Goal: Task Accomplishment & Management: Complete application form

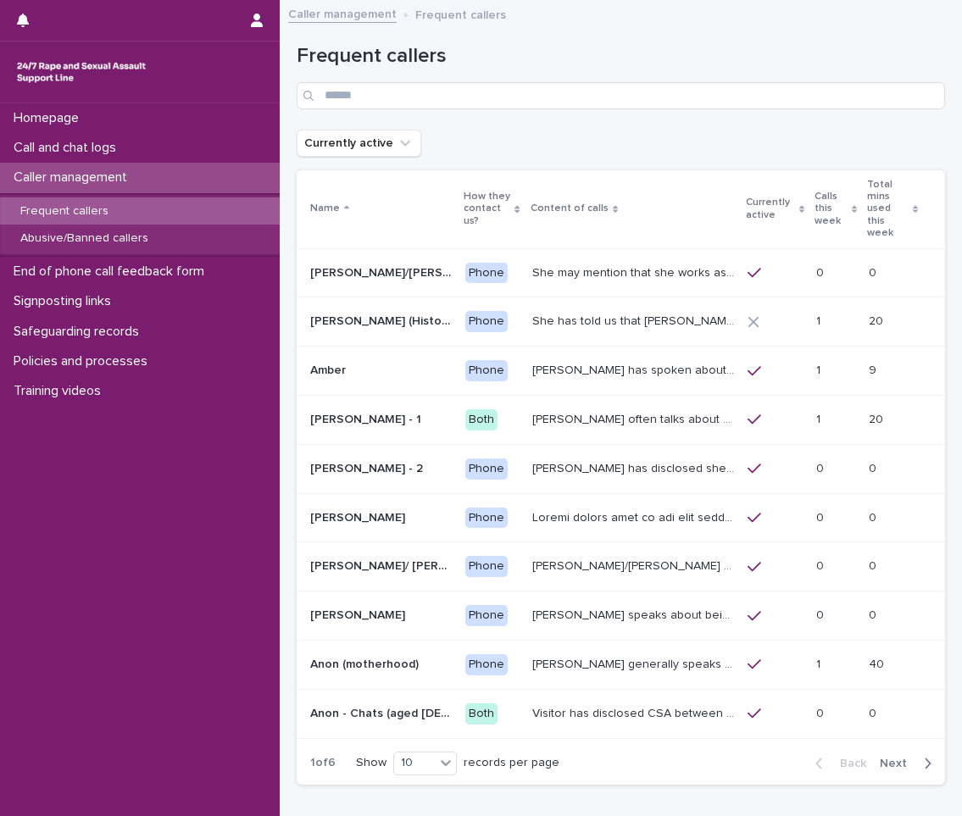
click at [881, 758] on span "Next" at bounding box center [898, 764] width 37 height 12
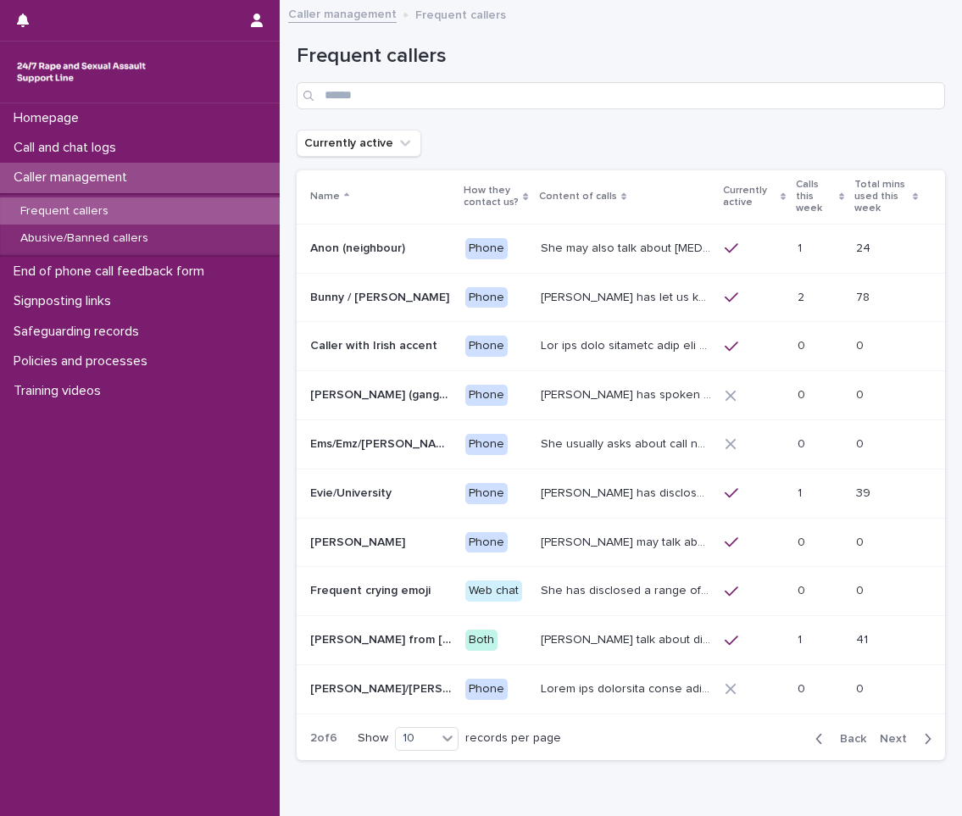
click at [881, 736] on span "Next" at bounding box center [898, 739] width 37 height 12
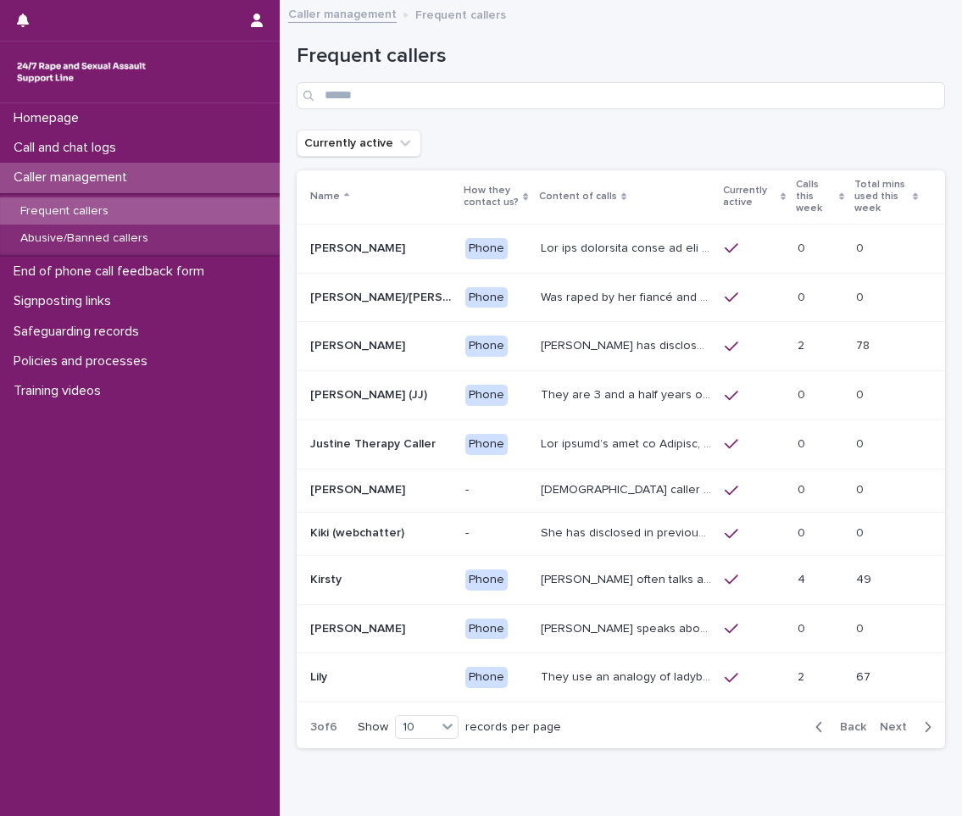
click at [633, 358] on div "[PERSON_NAME] has disclosed that he was raped by 10 men when he was homeless be…" at bounding box center [626, 346] width 171 height 28
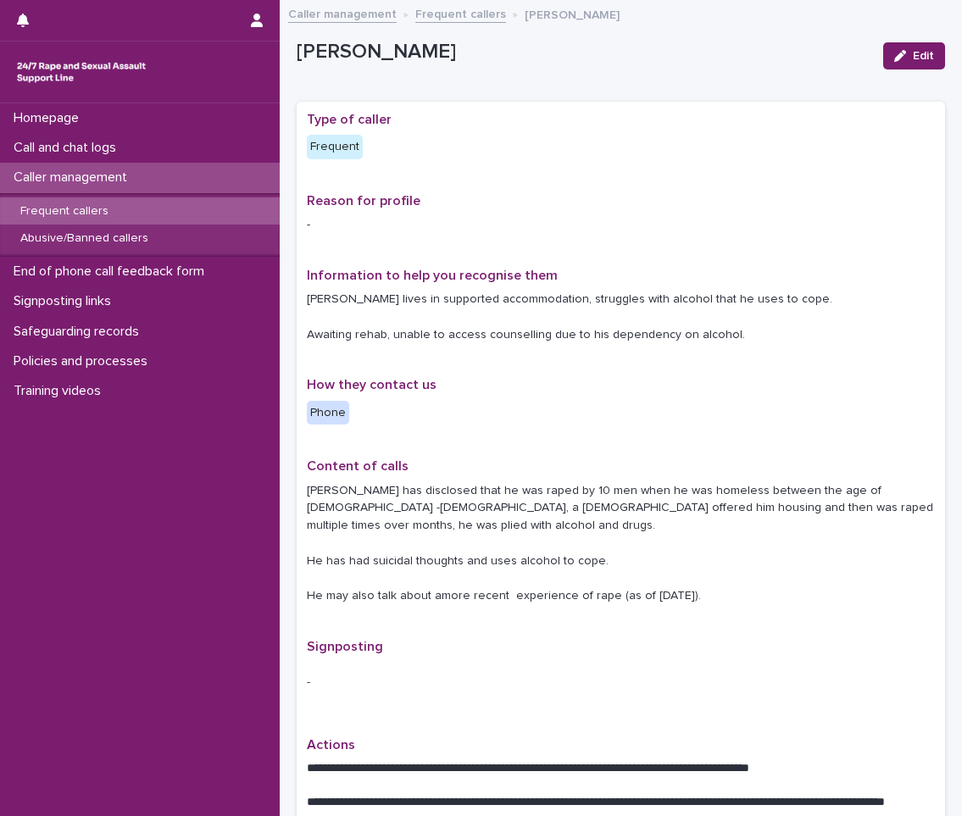
click at [248, 176] on div "Caller management" at bounding box center [140, 178] width 280 height 30
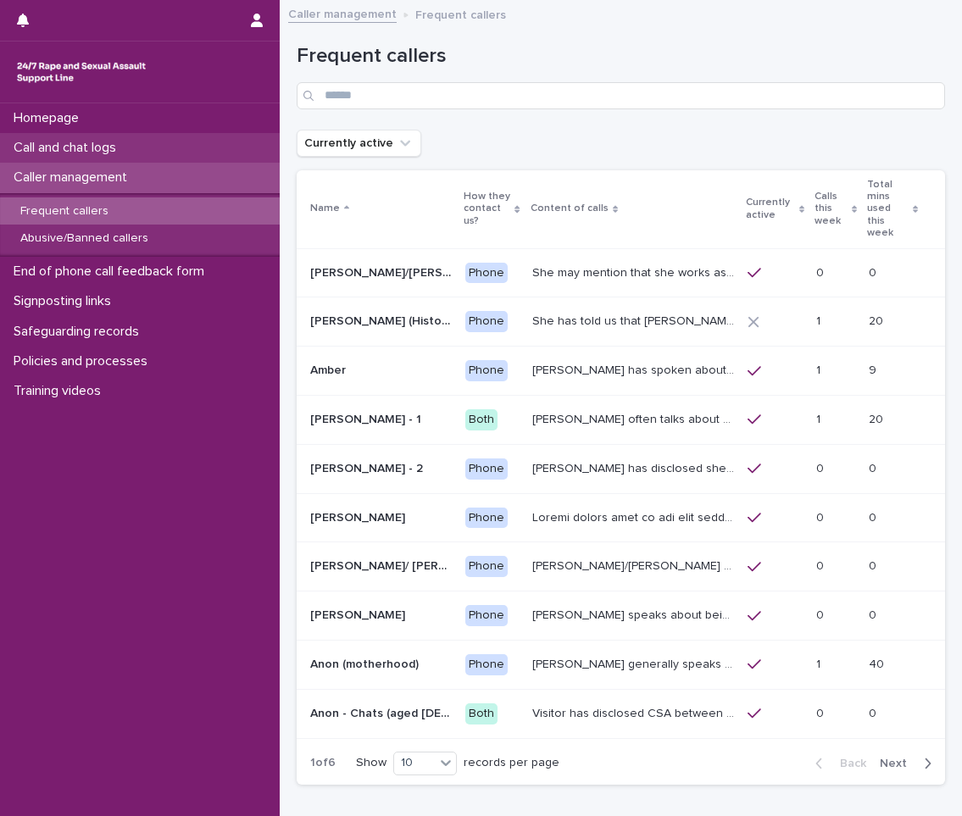
click at [220, 149] on div "Call and chat logs" at bounding box center [140, 148] width 280 height 30
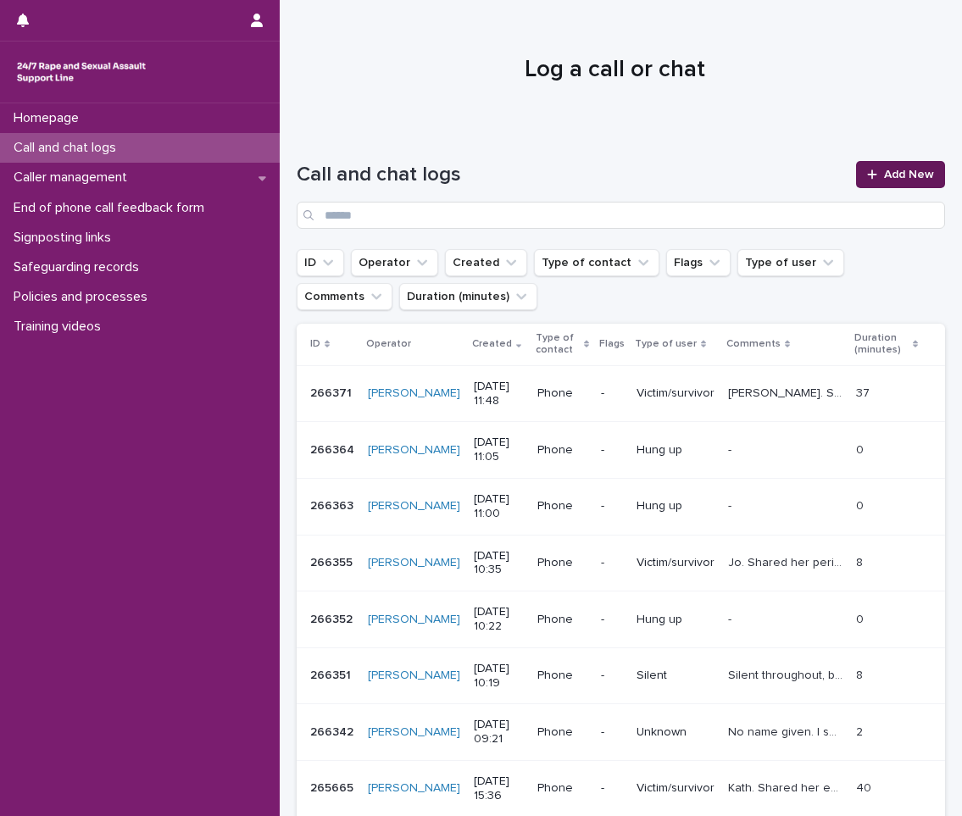
click at [893, 174] on span "Add New" at bounding box center [909, 175] width 50 height 12
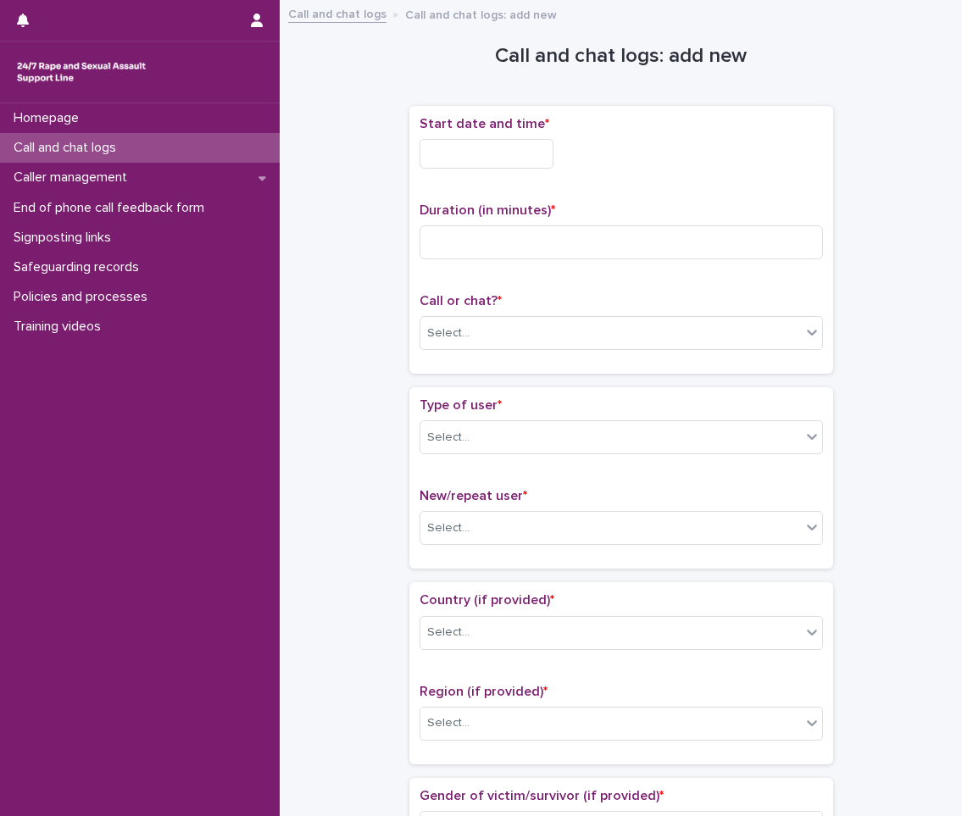
click at [534, 165] on input "text" at bounding box center [486, 154] width 134 height 30
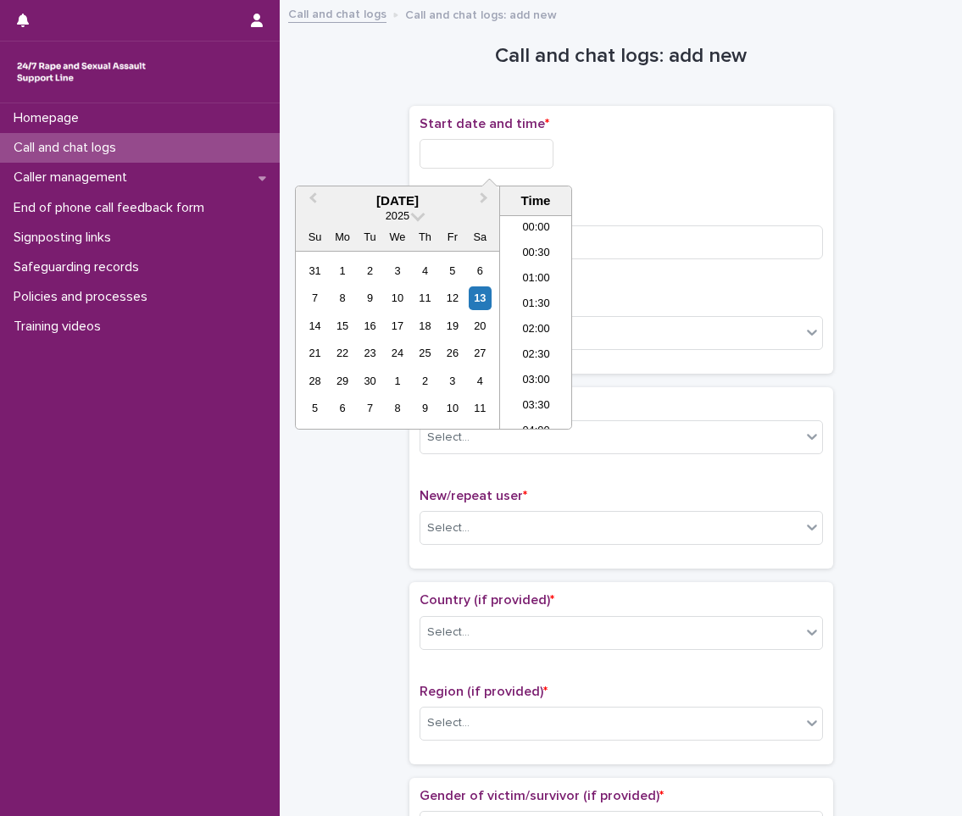
scroll to position [542, 0]
click at [538, 322] on li "12:30" at bounding box center [536, 321] width 72 height 25
click at [518, 142] on input "**********" at bounding box center [486, 154] width 134 height 30
type input "**********"
click at [631, 178] on div "**********" at bounding box center [620, 149] width 403 height 66
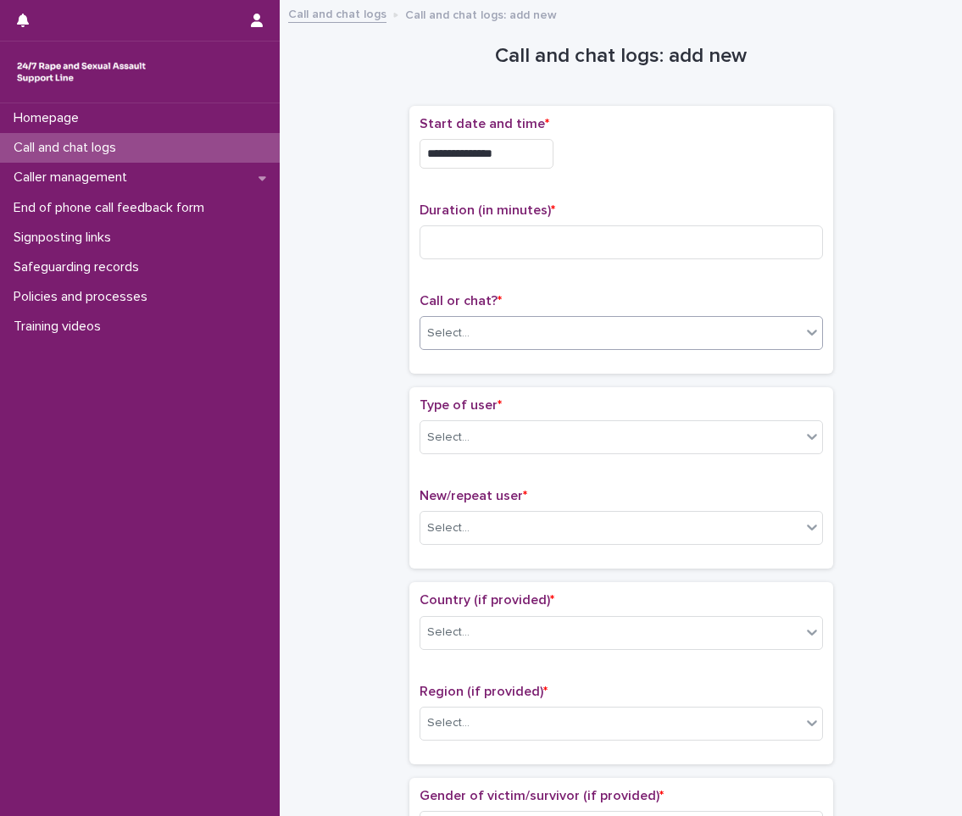
click at [497, 341] on div "Select..." at bounding box center [610, 333] width 380 height 28
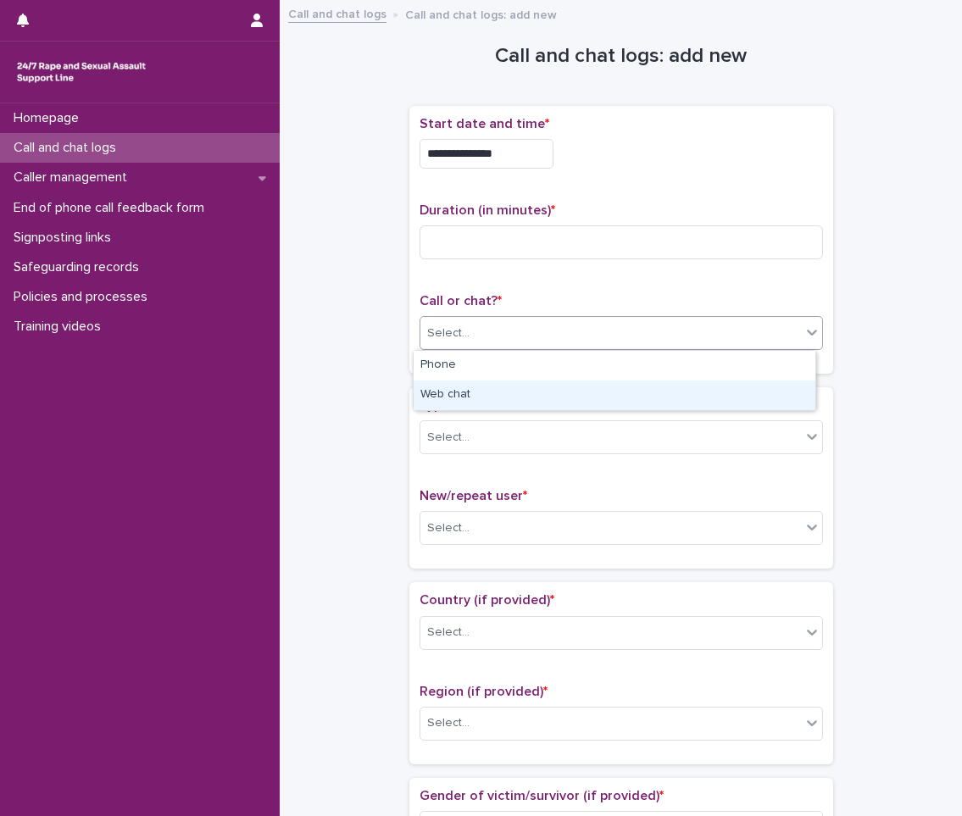
click at [490, 383] on div "Web chat" at bounding box center [615, 395] width 402 height 30
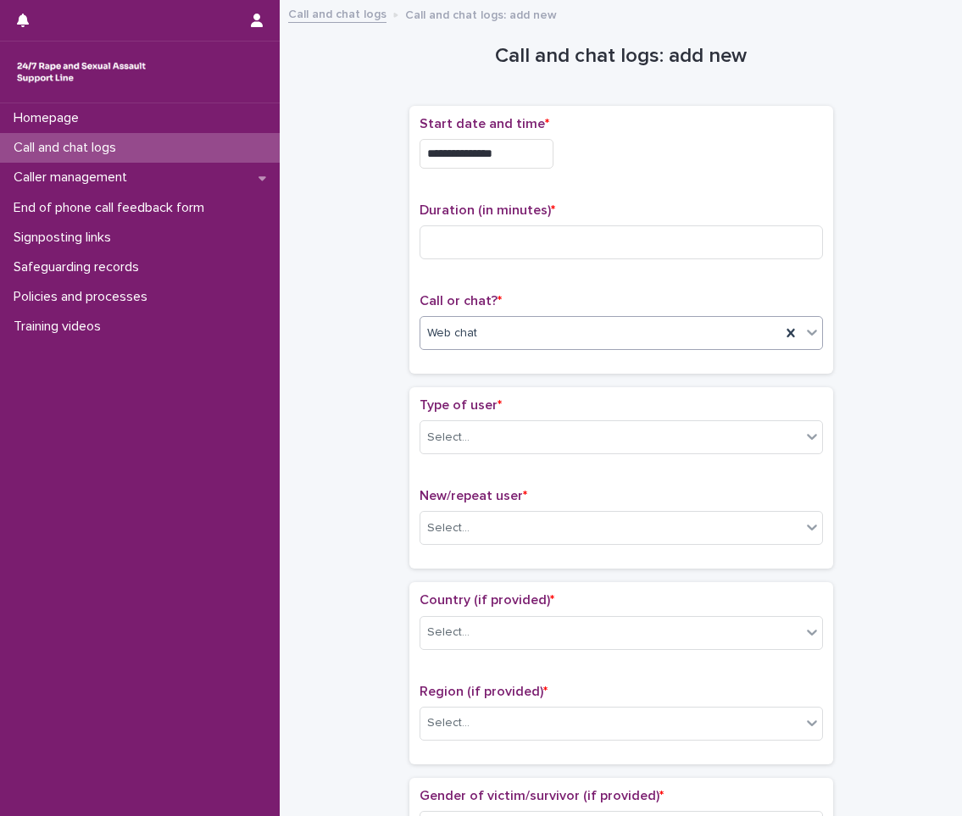
click at [587, 266] on div "Duration (in minutes) *" at bounding box center [620, 238] width 403 height 70
click at [545, 231] on input at bounding box center [620, 242] width 403 height 34
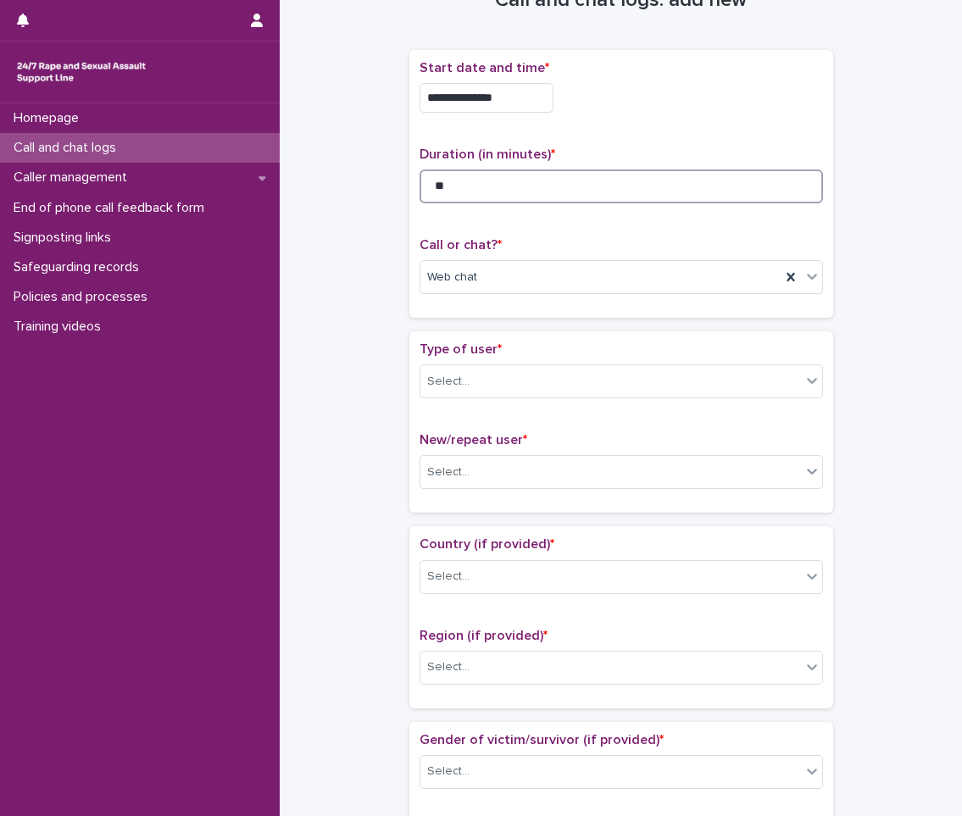
scroll to position [85, 0]
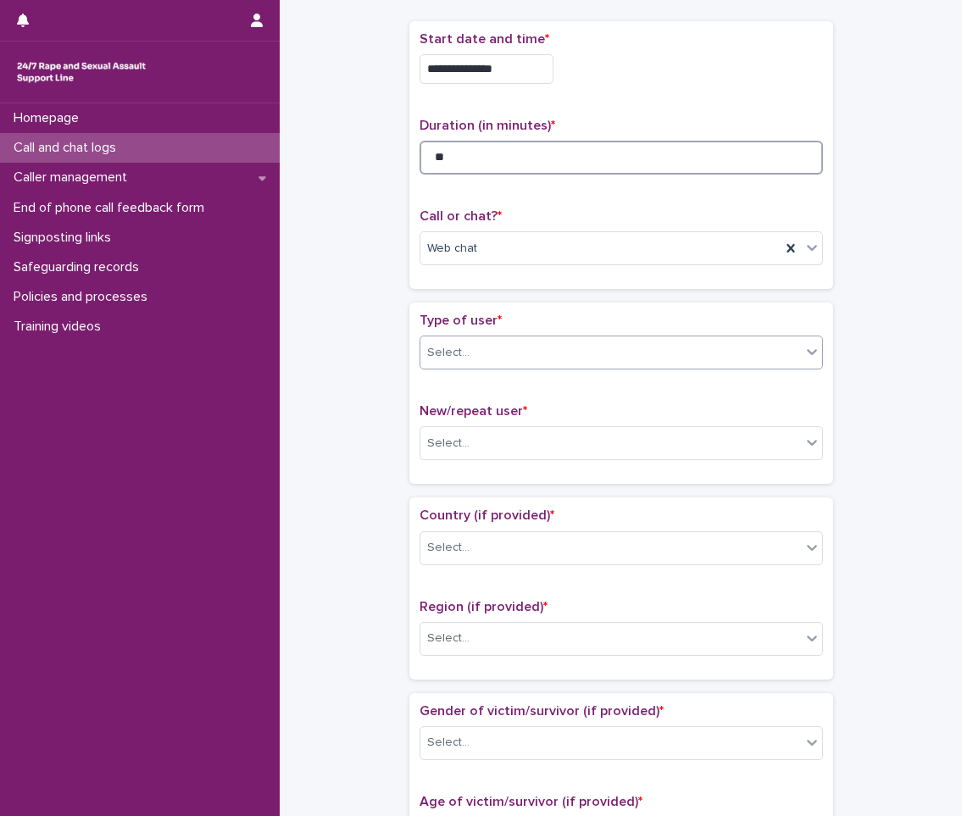
type input "**"
click at [453, 353] on div "Select..." at bounding box center [448, 353] width 42 height 18
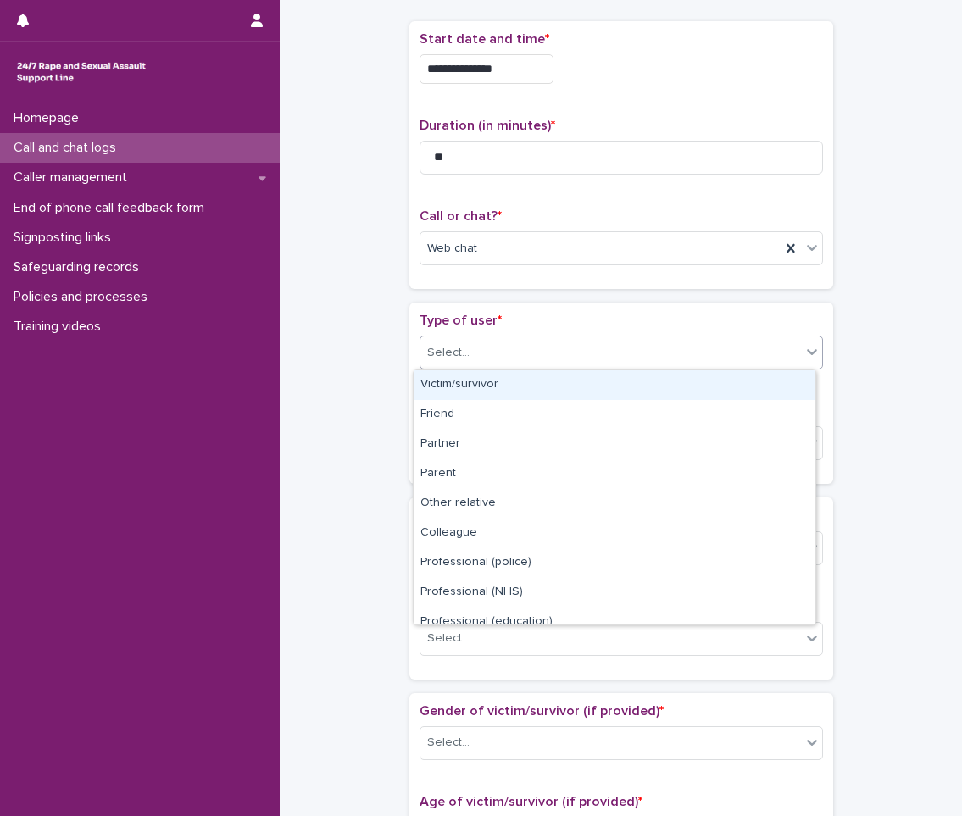
click at [491, 384] on div "Victim/survivor" at bounding box center [615, 385] width 402 height 30
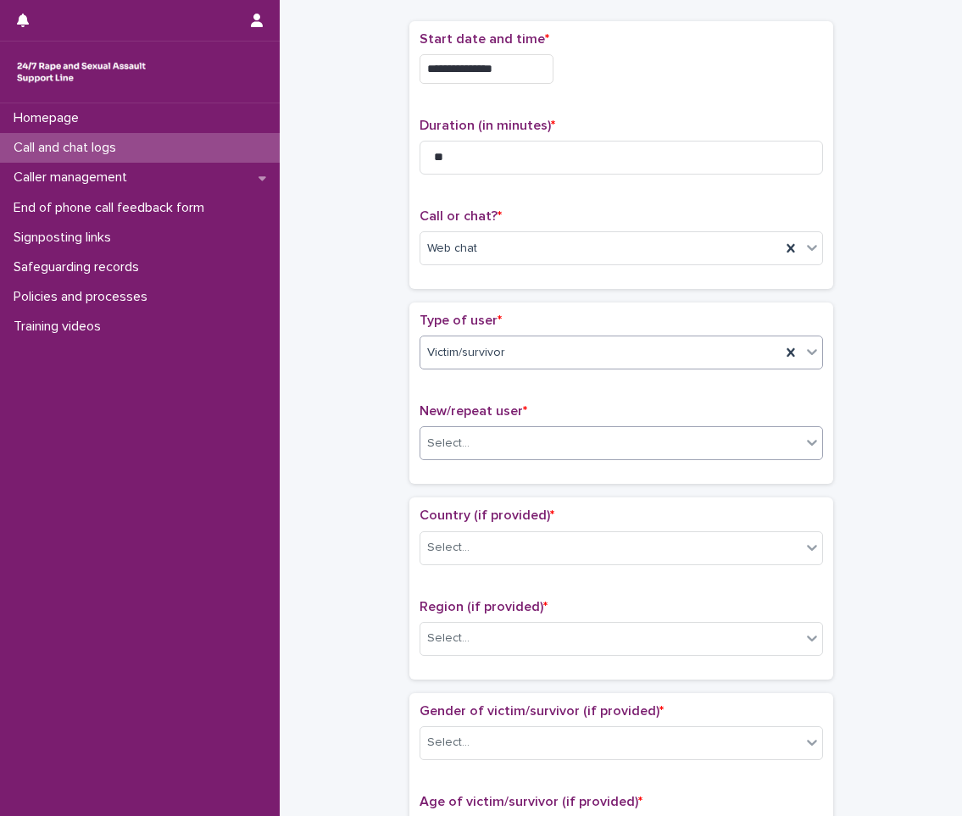
click at [519, 442] on div "Select..." at bounding box center [610, 444] width 380 height 28
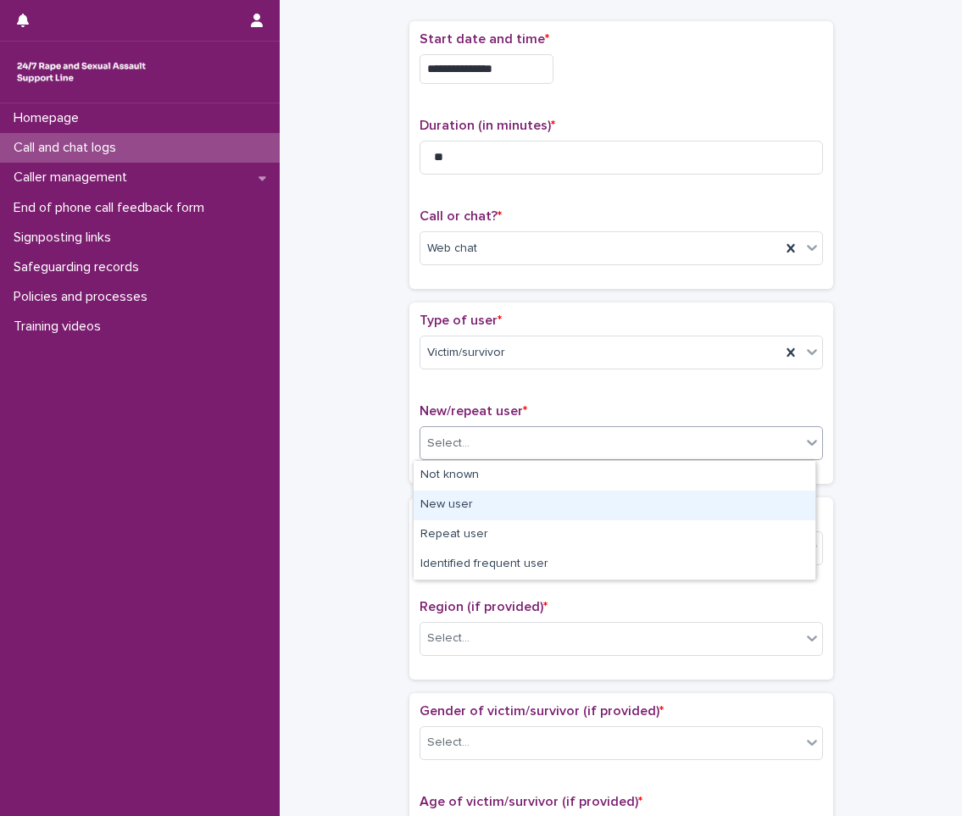
click at [513, 508] on div "New user" at bounding box center [615, 506] width 402 height 30
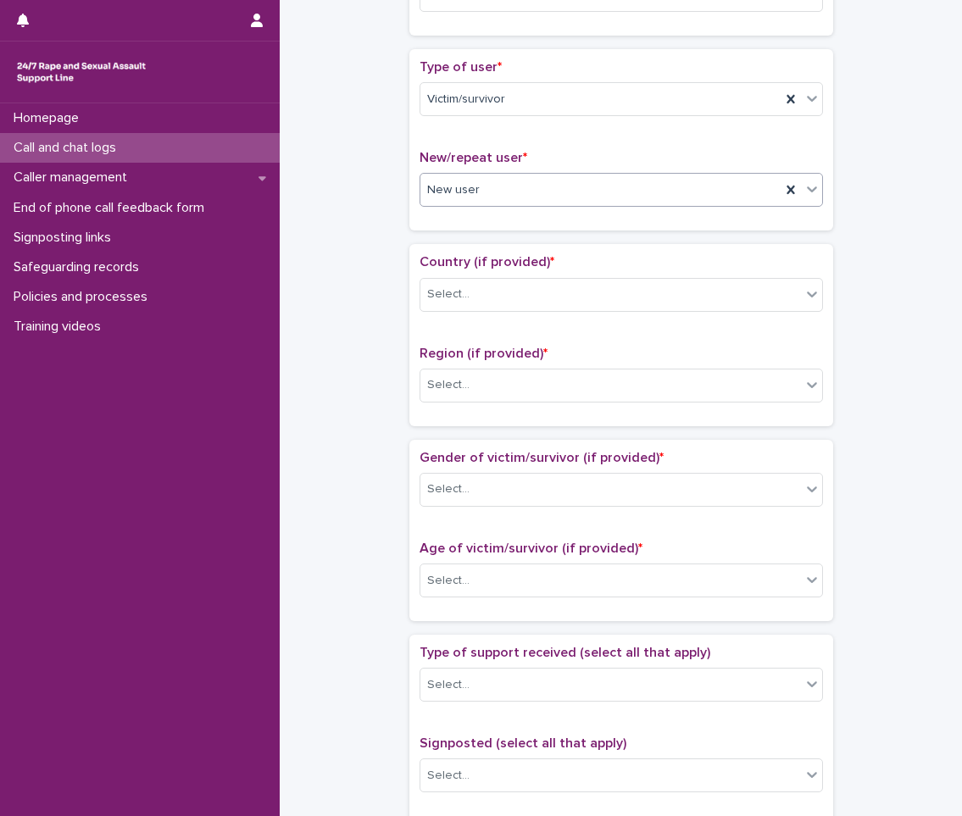
scroll to position [339, 0]
click at [498, 297] on div "Select..." at bounding box center [610, 294] width 380 height 28
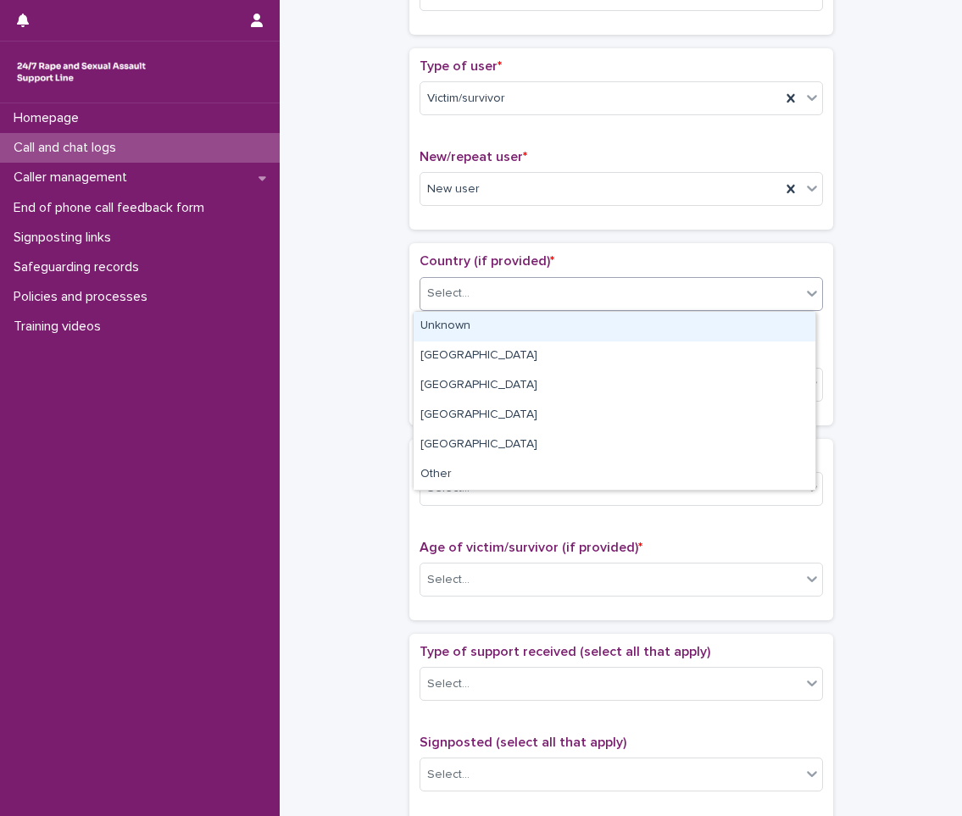
click at [508, 338] on div "Unknown" at bounding box center [615, 327] width 402 height 30
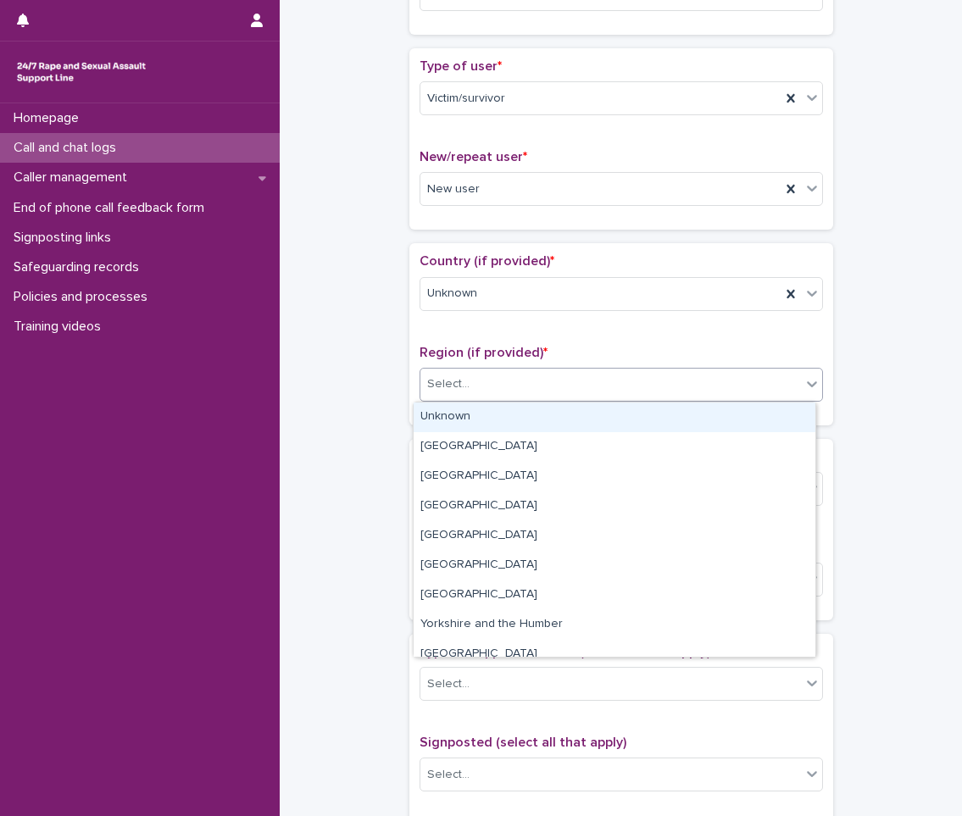
click at [505, 384] on div "Select..." at bounding box center [610, 384] width 380 height 28
click at [499, 423] on div "Unknown" at bounding box center [615, 417] width 402 height 30
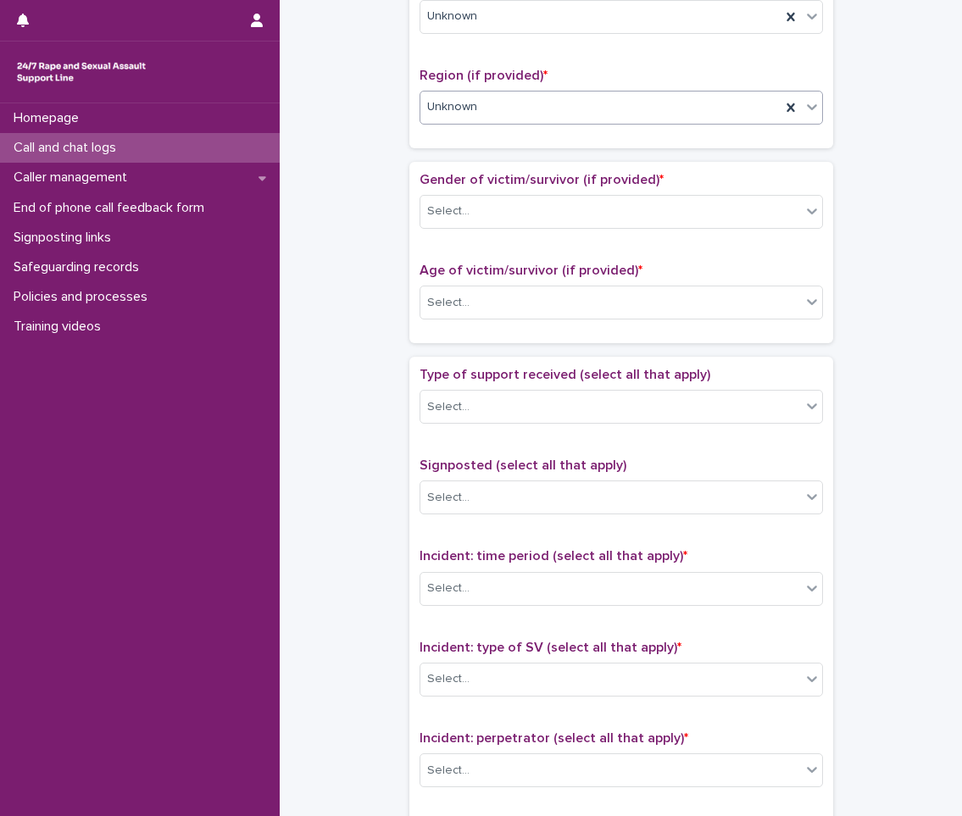
scroll to position [678, 0]
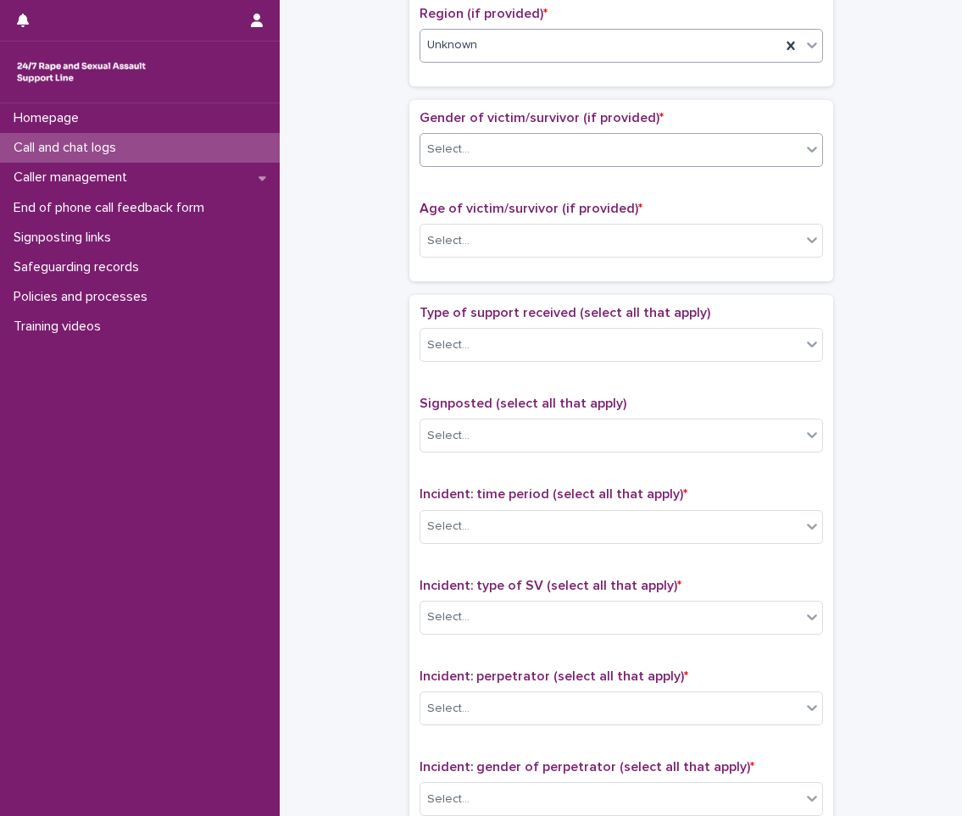
click at [475, 155] on div "Select..." at bounding box center [610, 150] width 380 height 28
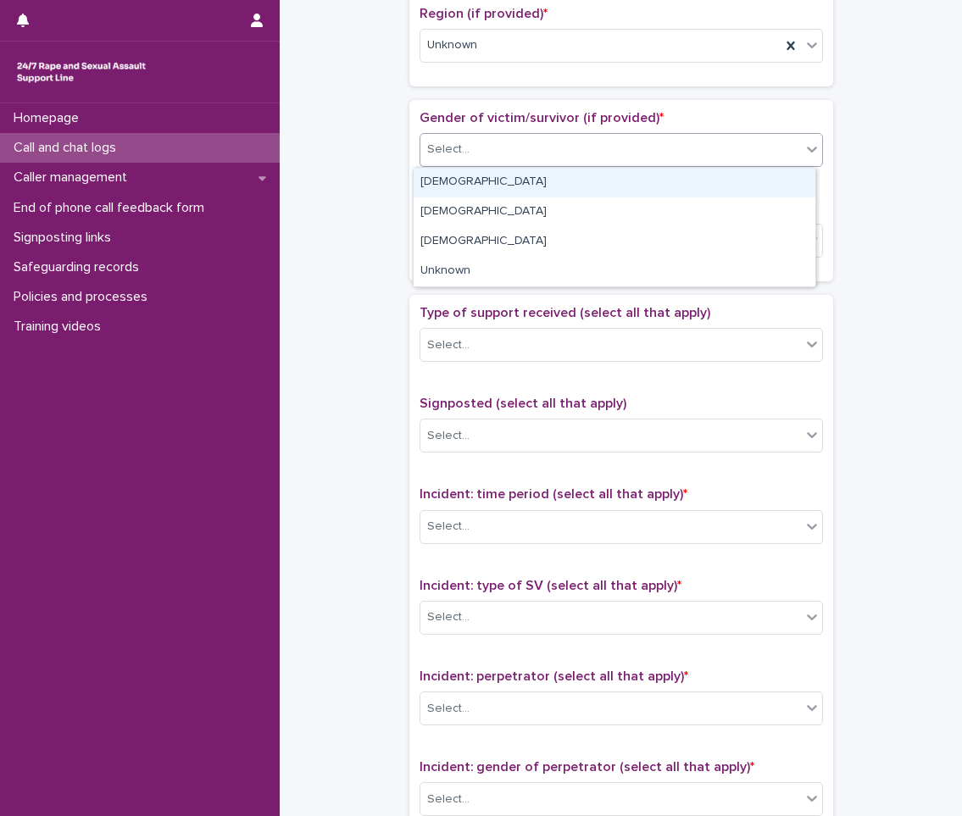
click at [486, 186] on div "[DEMOGRAPHIC_DATA]" at bounding box center [615, 183] width 402 height 30
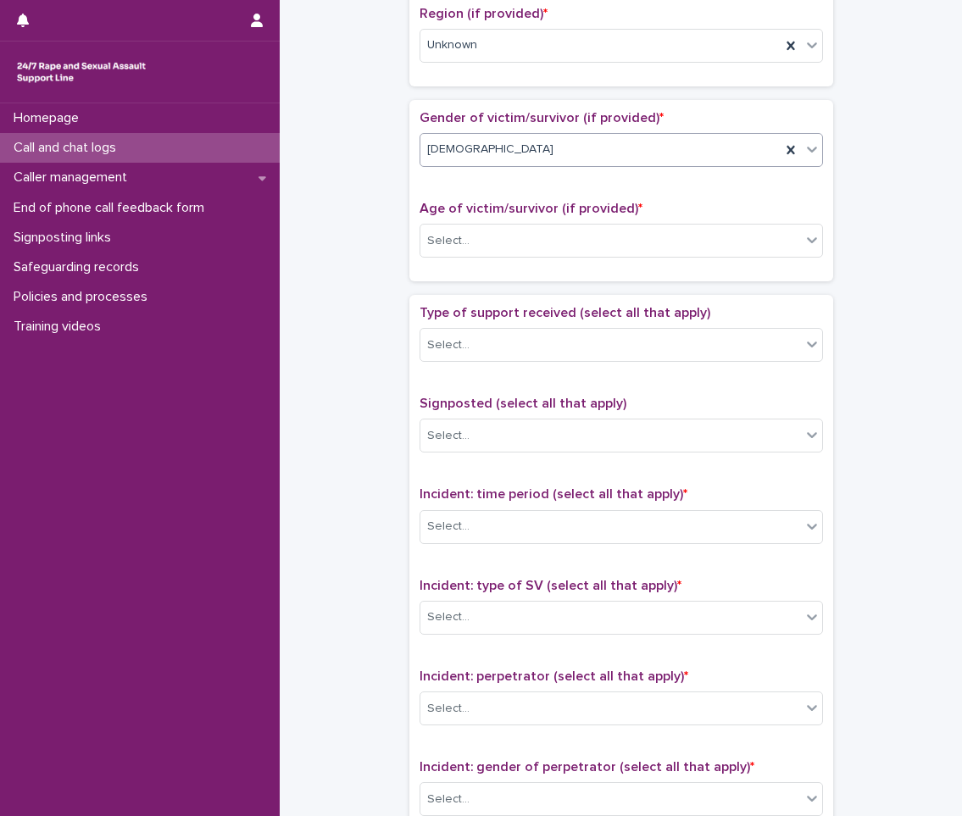
click at [488, 140] on div "[DEMOGRAPHIC_DATA]" at bounding box center [600, 150] width 360 height 28
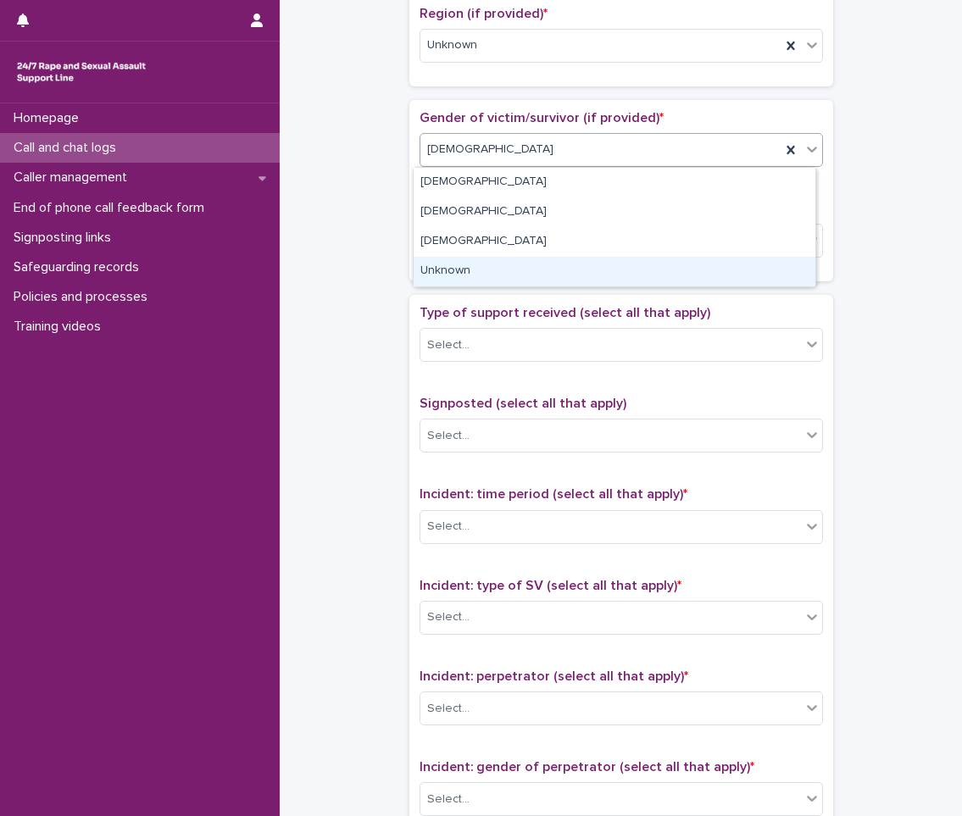
click at [493, 270] on div "Unknown" at bounding box center [615, 272] width 402 height 30
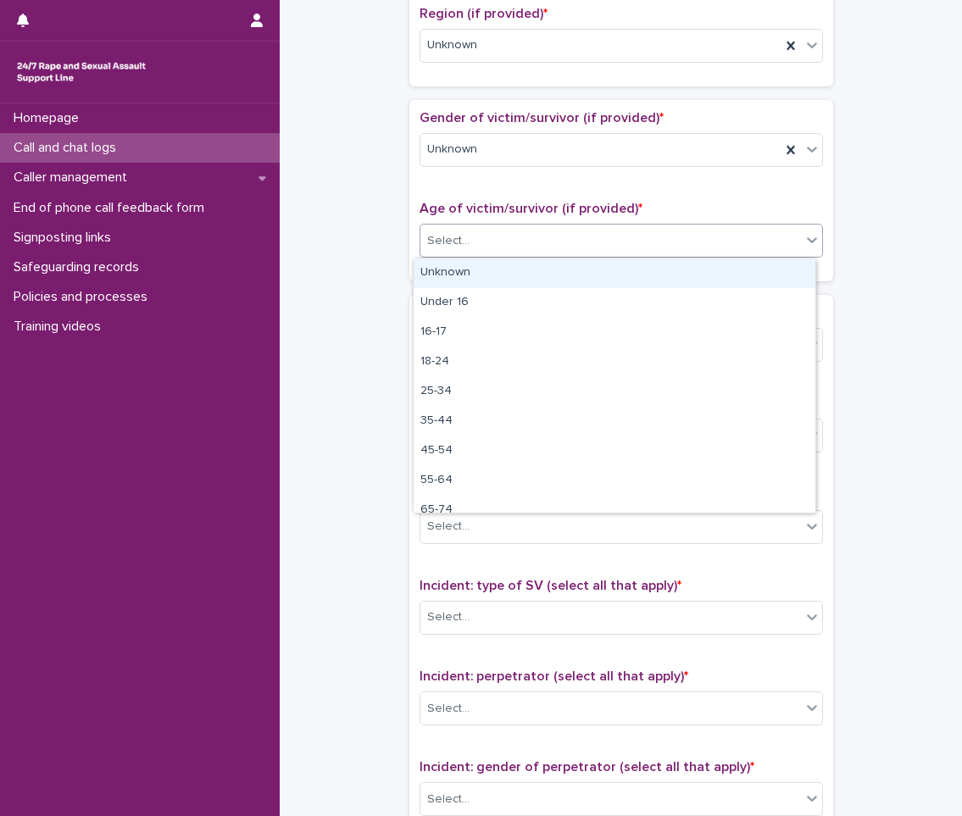
click at [492, 255] on div "Select..." at bounding box center [620, 241] width 403 height 34
click at [482, 276] on div "Unknown" at bounding box center [615, 273] width 402 height 30
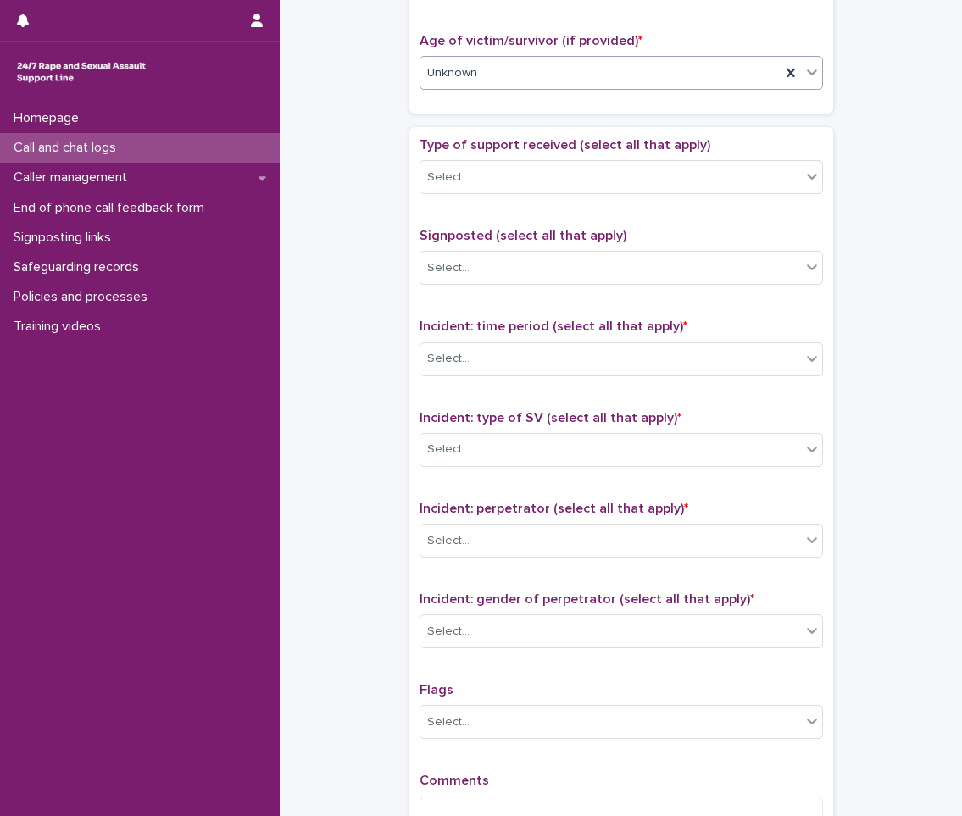
scroll to position [847, 0]
click at [479, 180] on div "Select..." at bounding box center [610, 176] width 380 height 28
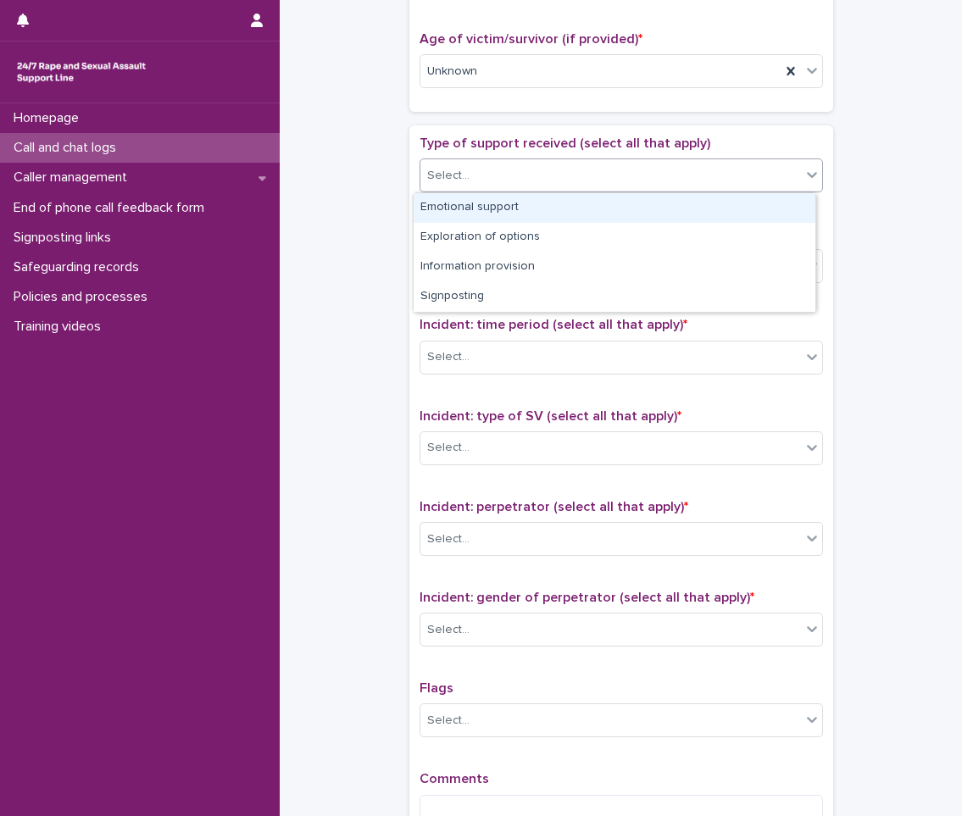
click at [486, 203] on div "Emotional support" at bounding box center [615, 208] width 402 height 30
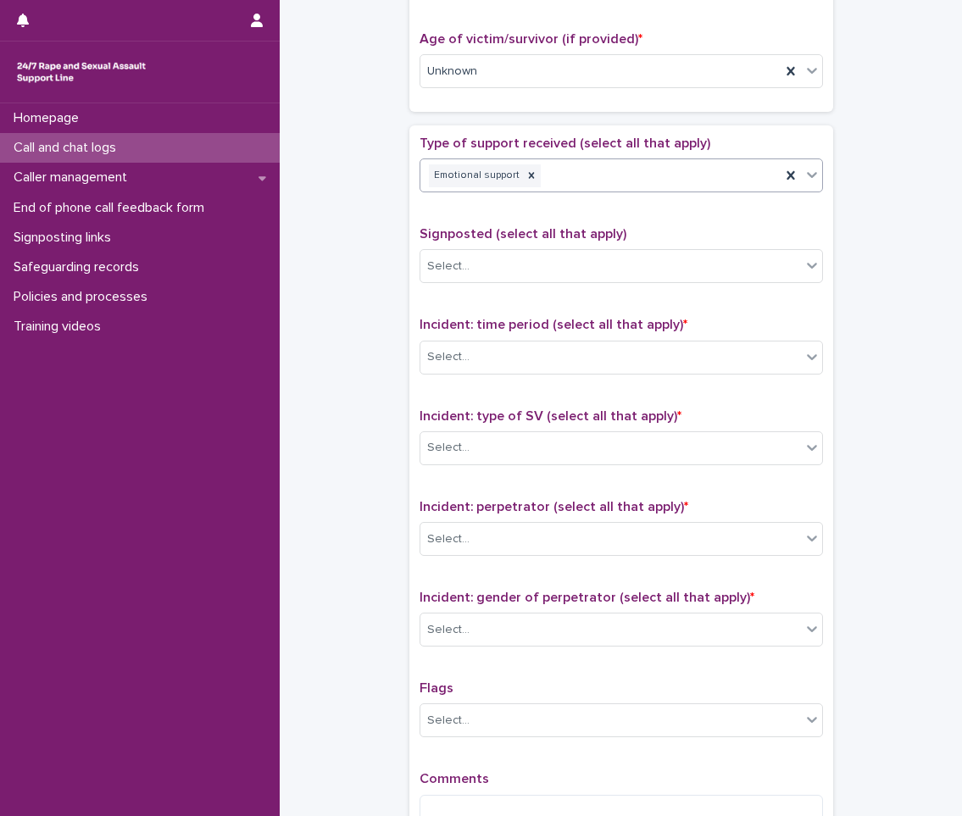
click at [591, 177] on div "Emotional support" at bounding box center [600, 176] width 360 height 30
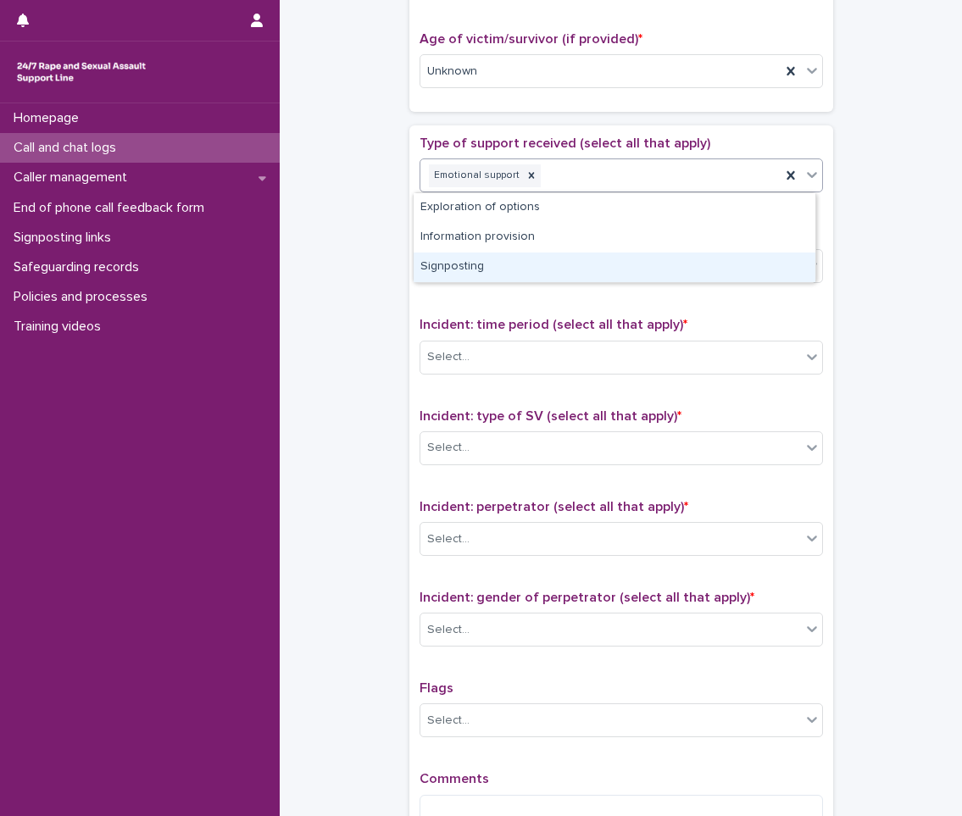
click at [513, 261] on div "Signposting" at bounding box center [615, 268] width 402 height 30
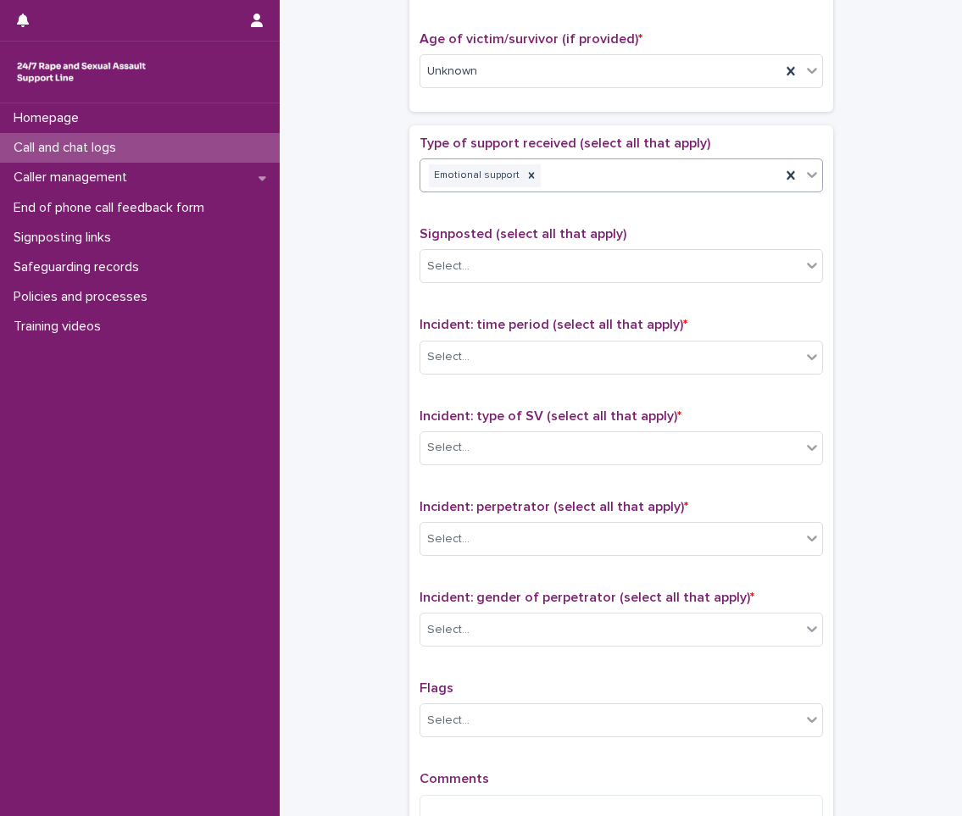
click at [513, 261] on div "Select..." at bounding box center [610, 267] width 380 height 28
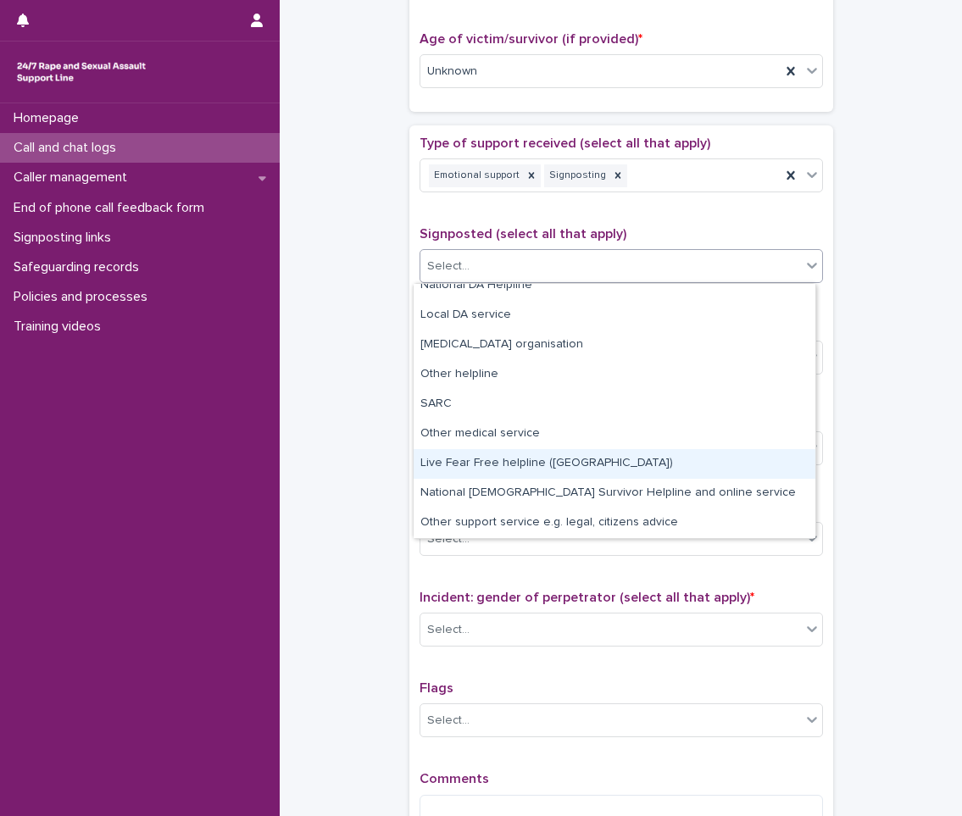
scroll to position [0, 0]
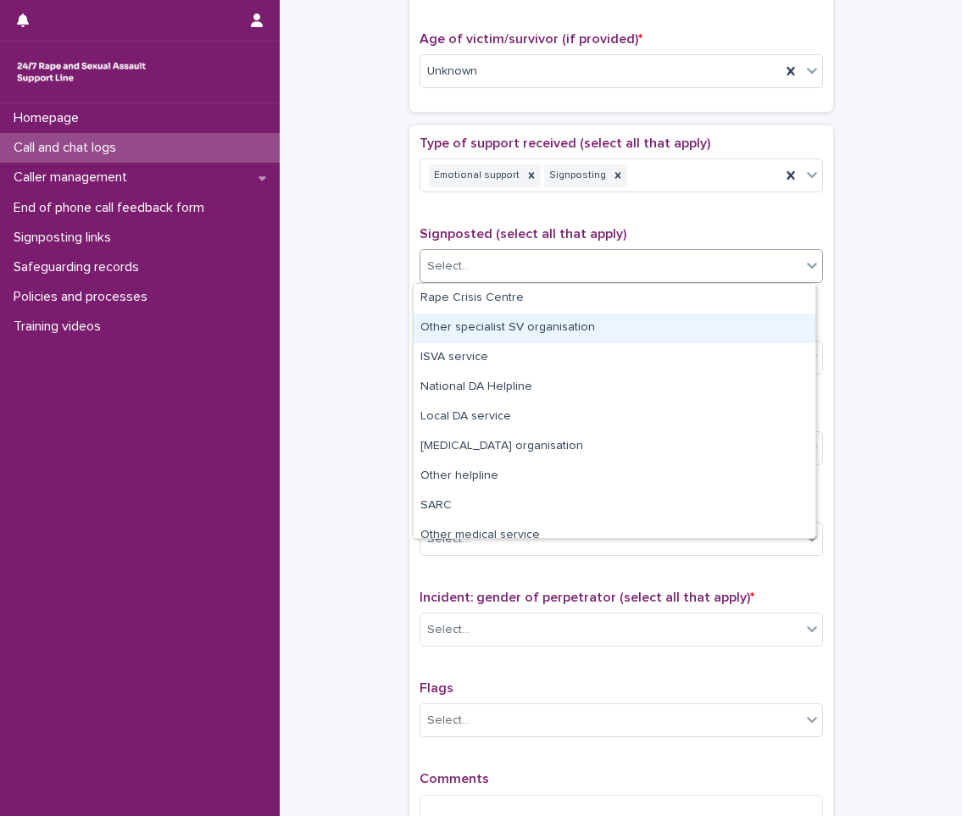
click at [579, 336] on div "Other specialist SV organisation" at bounding box center [615, 329] width 402 height 30
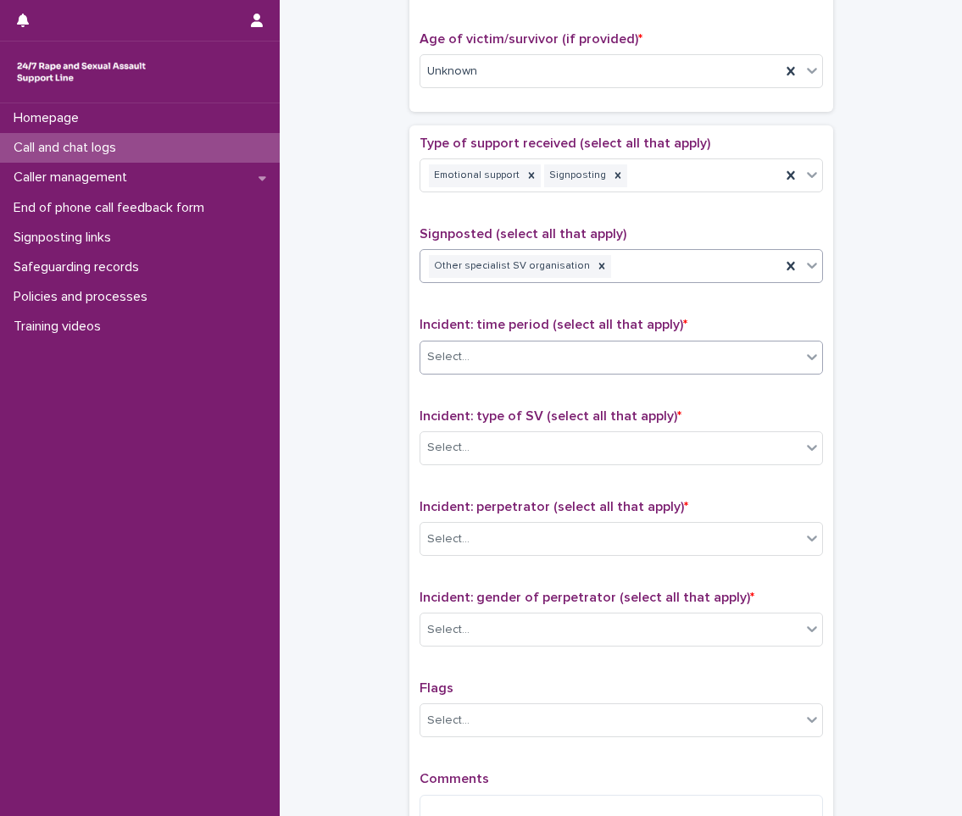
click at [552, 363] on div "Select..." at bounding box center [610, 357] width 380 height 28
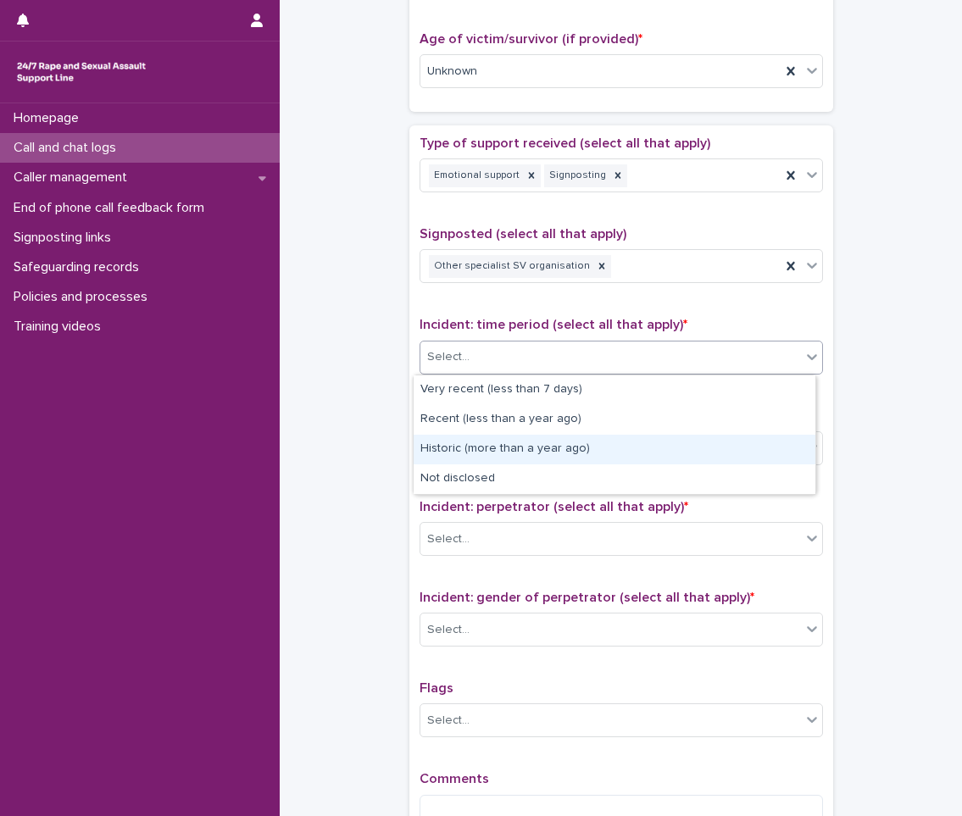
click at [520, 446] on div "Historic (more than a year ago)" at bounding box center [615, 450] width 402 height 30
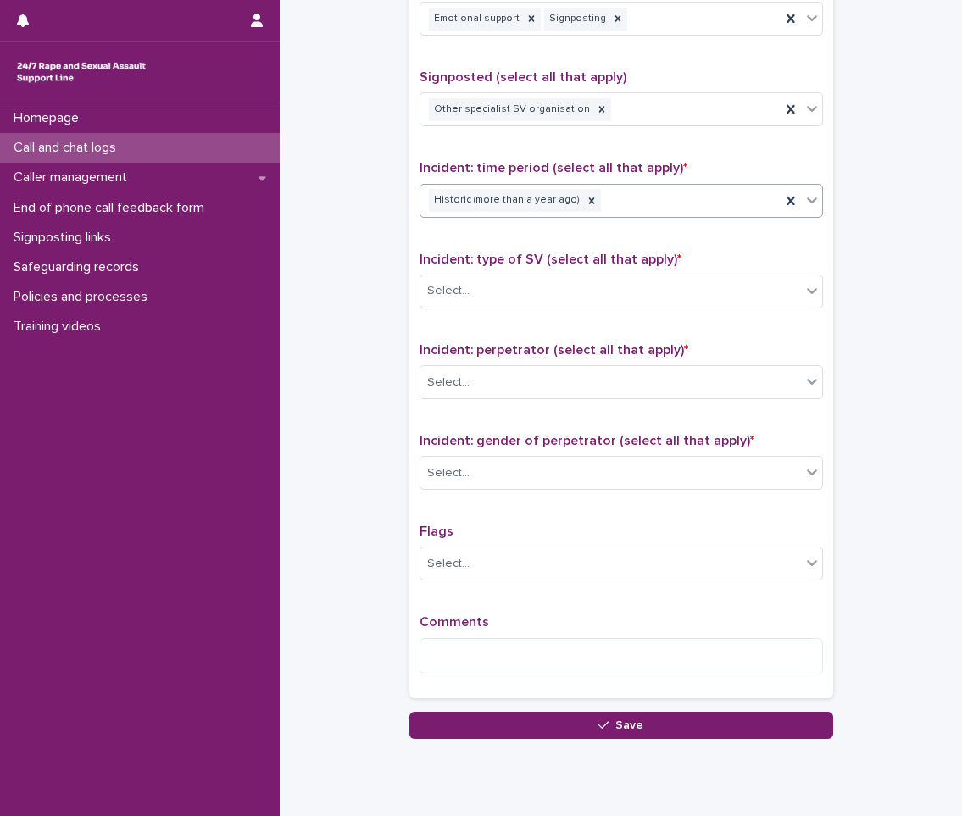
scroll to position [1017, 0]
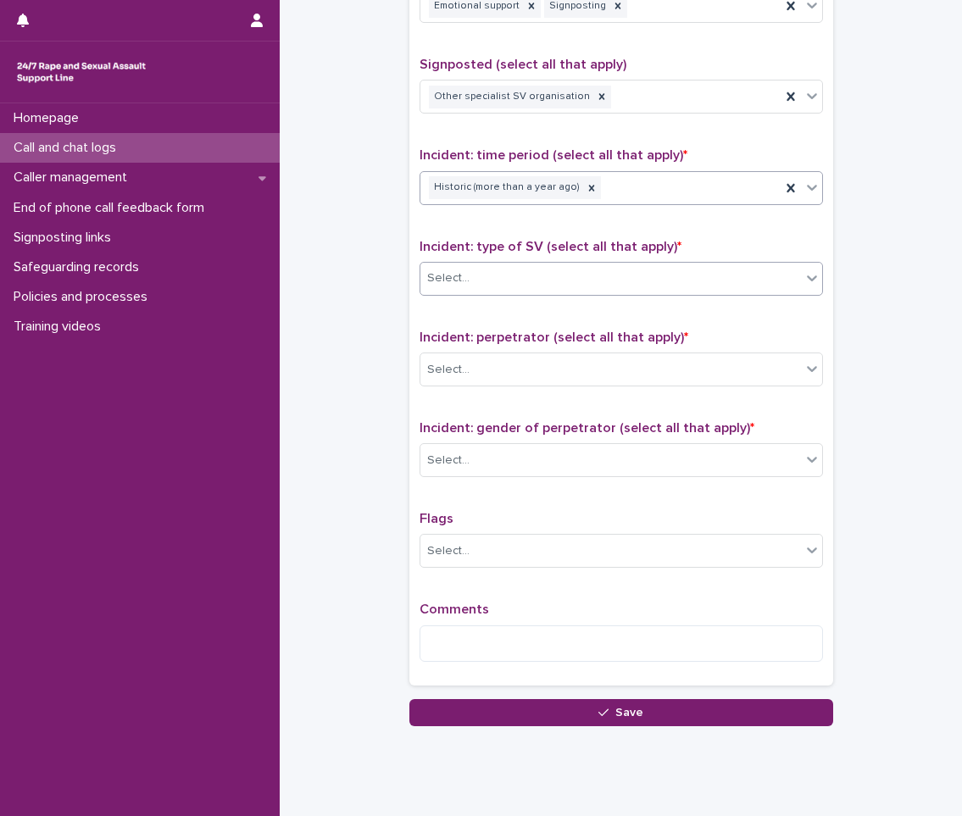
click at [514, 286] on div "Select..." at bounding box center [610, 278] width 380 height 28
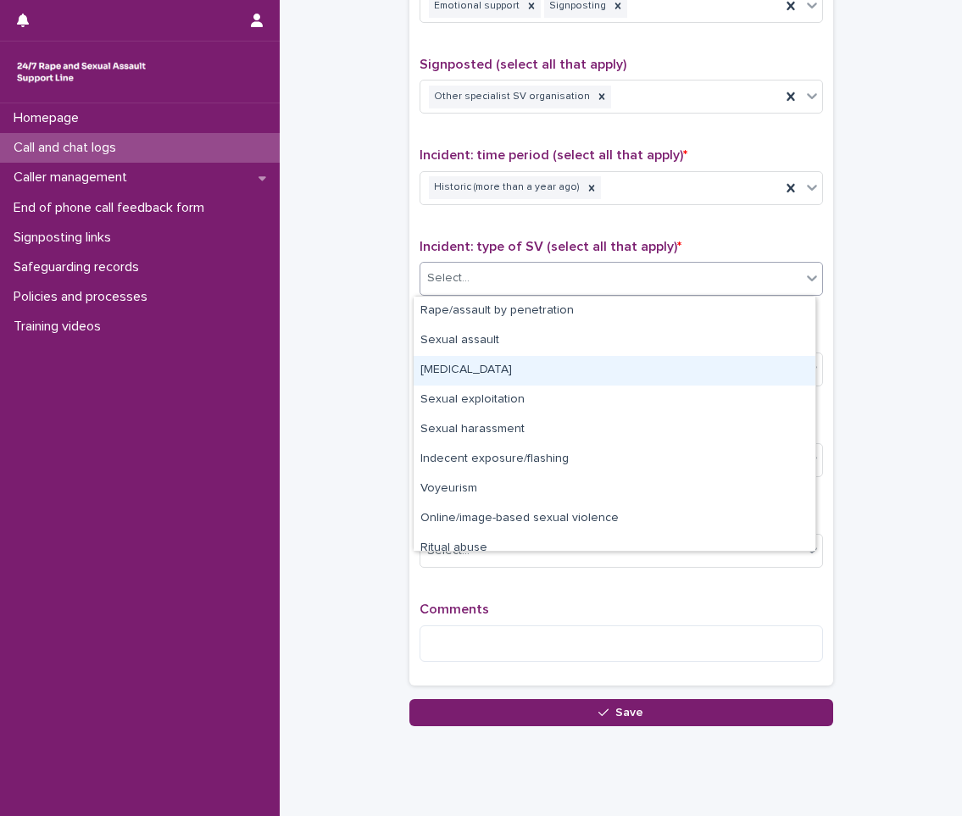
click at [516, 372] on div "[MEDICAL_DATA]" at bounding box center [615, 371] width 402 height 30
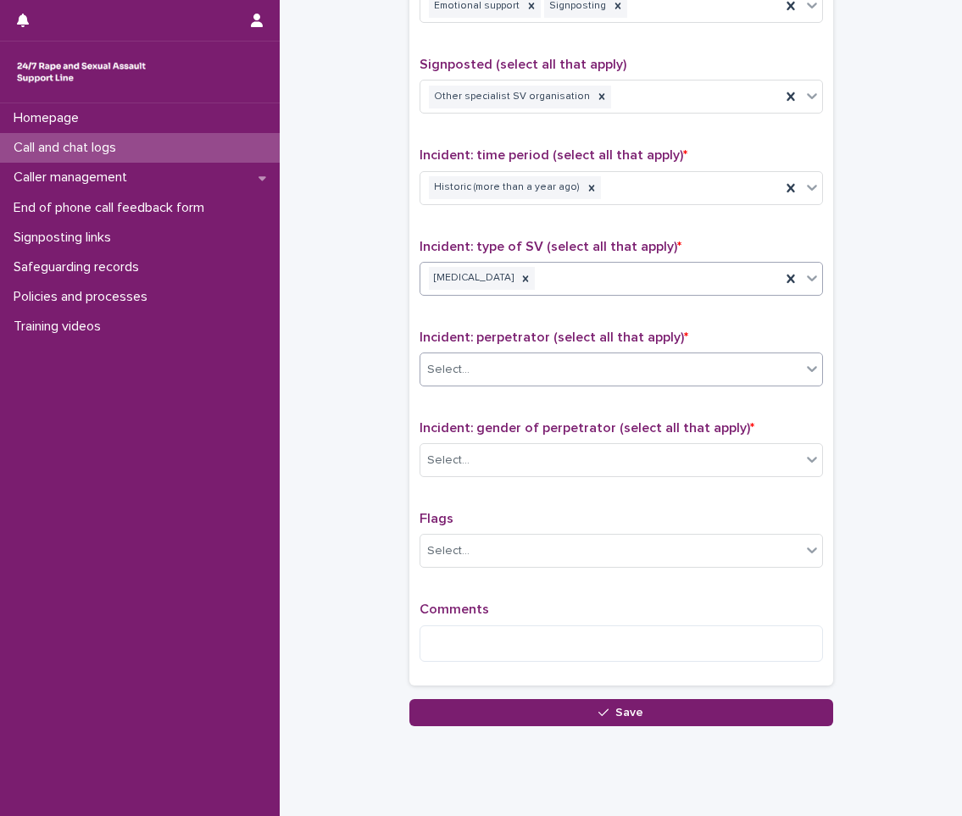
click at [495, 370] on div "Select..." at bounding box center [610, 370] width 380 height 28
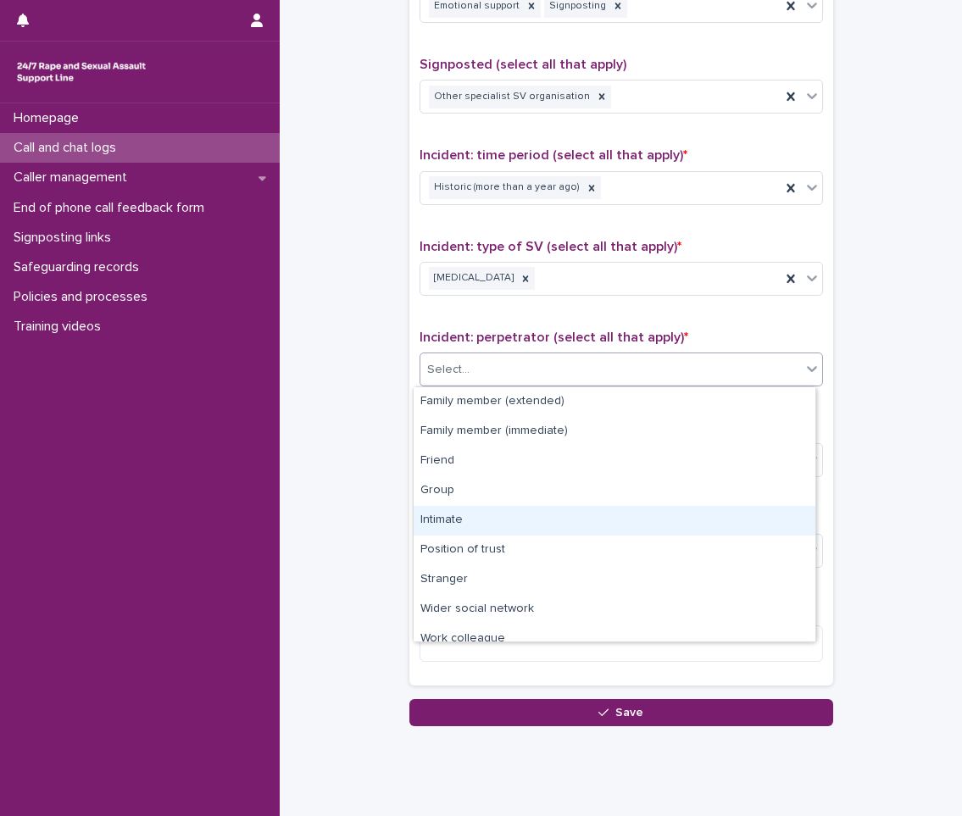
click at [514, 528] on div "Intimate" at bounding box center [615, 521] width 402 height 30
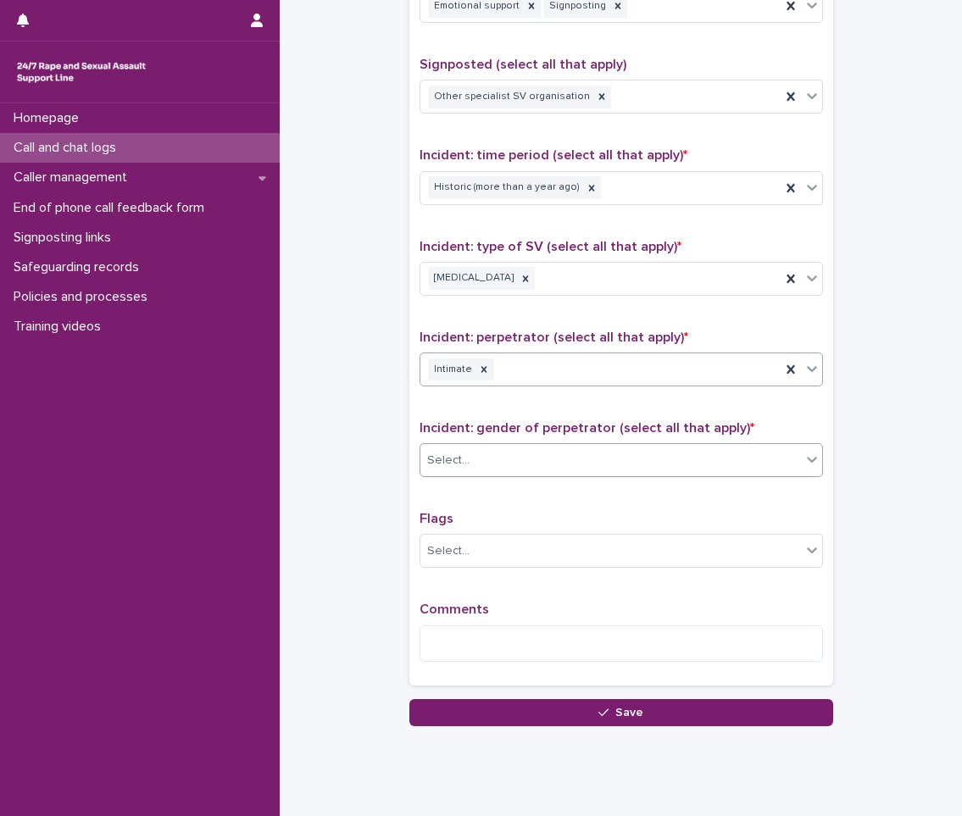
click at [492, 462] on div "Select..." at bounding box center [610, 461] width 380 height 28
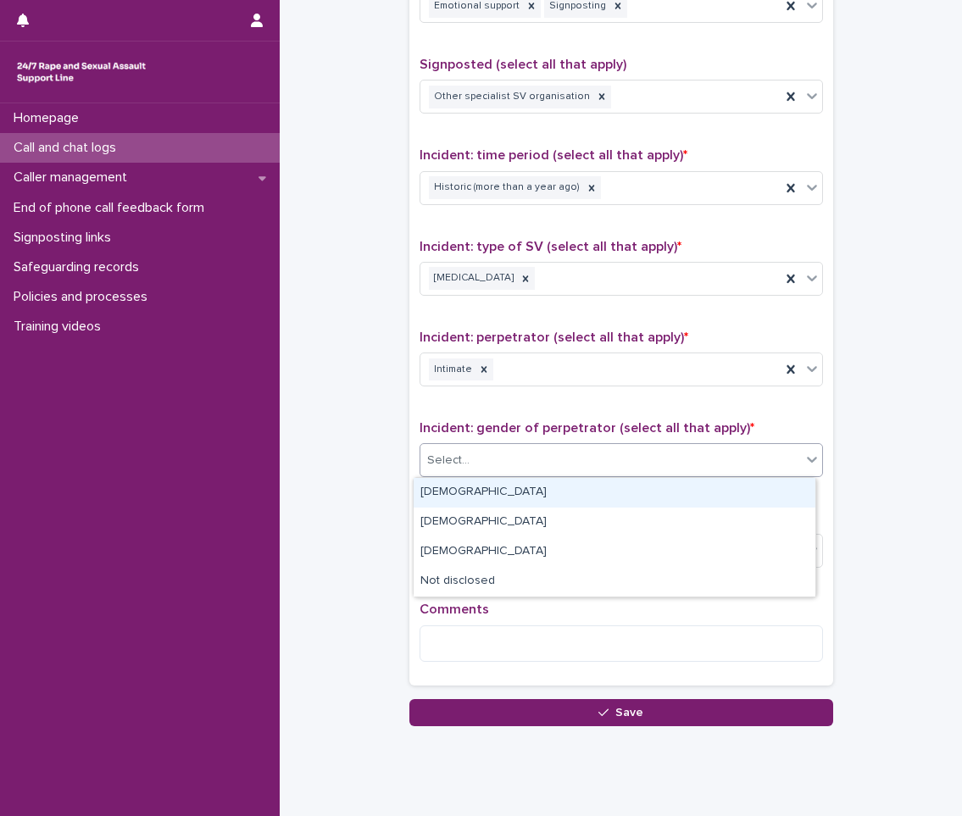
click at [490, 494] on div "[DEMOGRAPHIC_DATA]" at bounding box center [615, 493] width 402 height 30
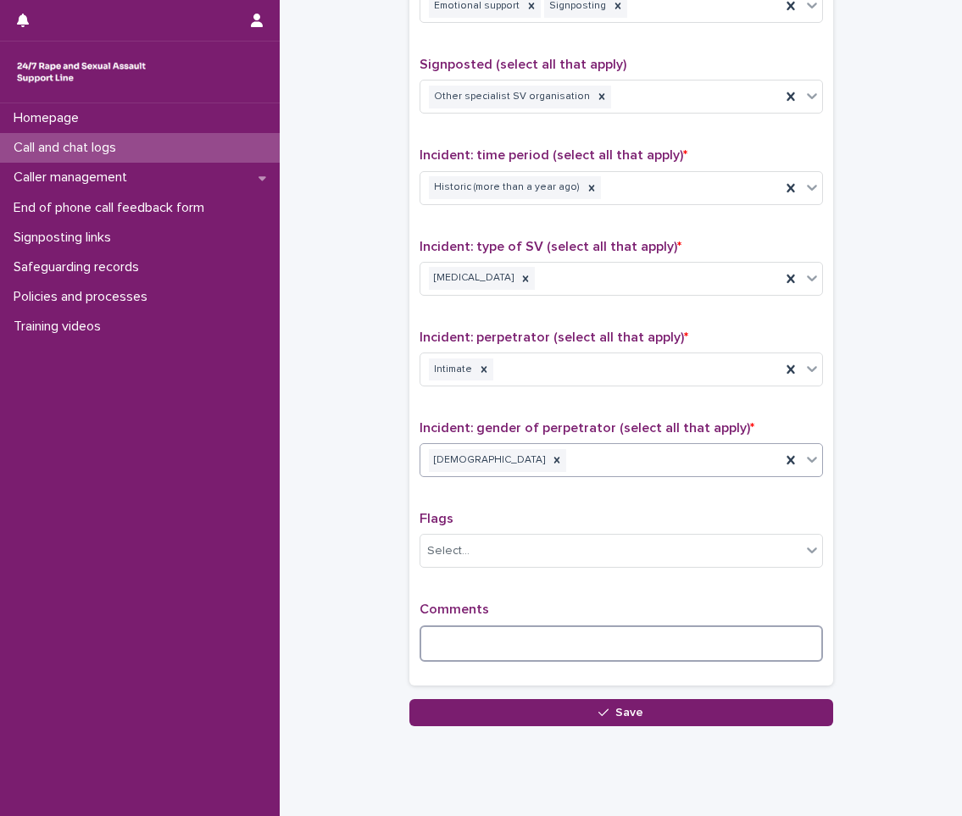
click at [513, 638] on textarea at bounding box center [620, 643] width 403 height 36
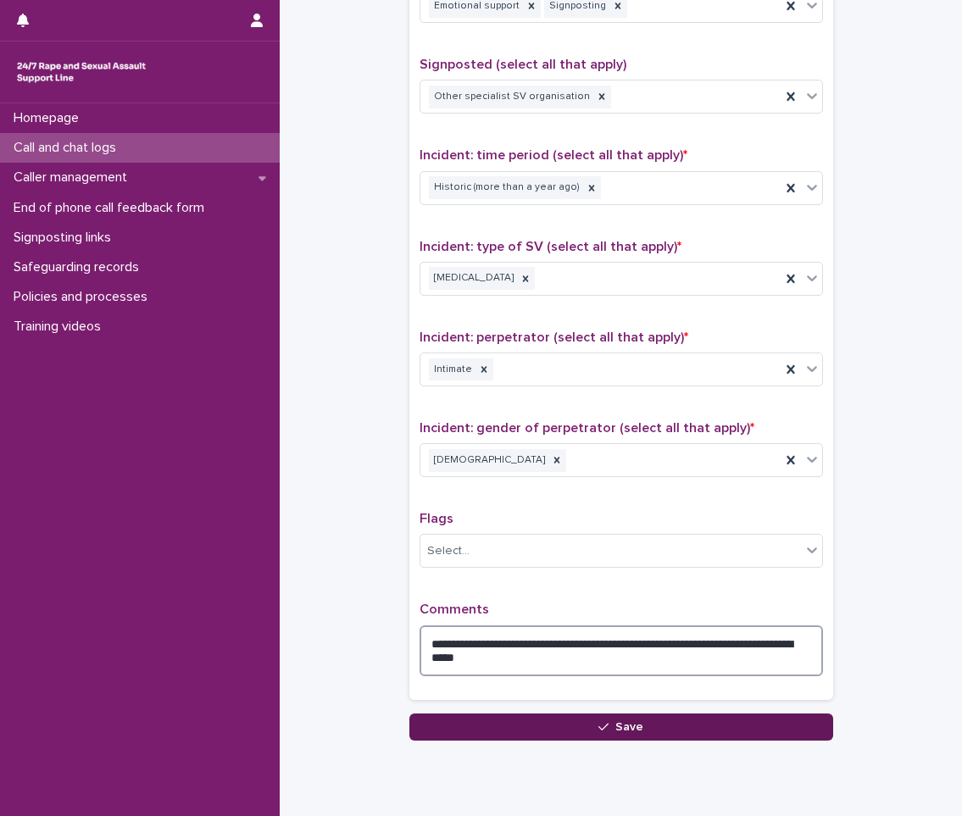
type textarea "**********"
click at [642, 729] on button "Save" at bounding box center [621, 726] width 424 height 27
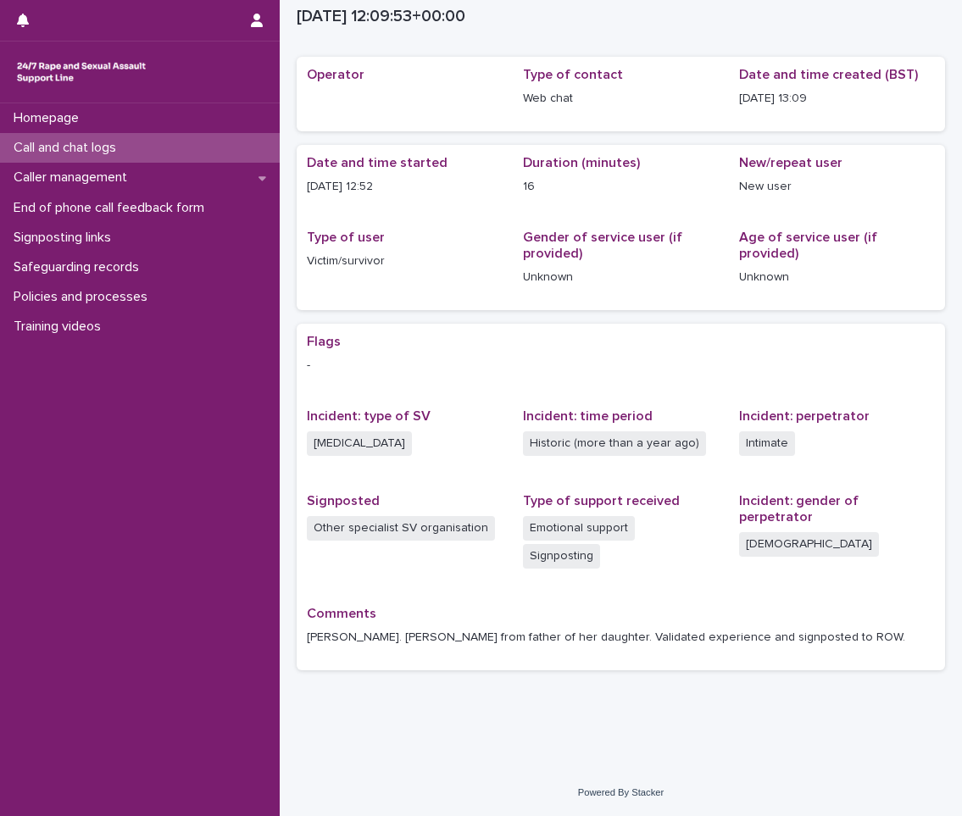
scroll to position [18, 0]
